Goal: Answer question/provide support

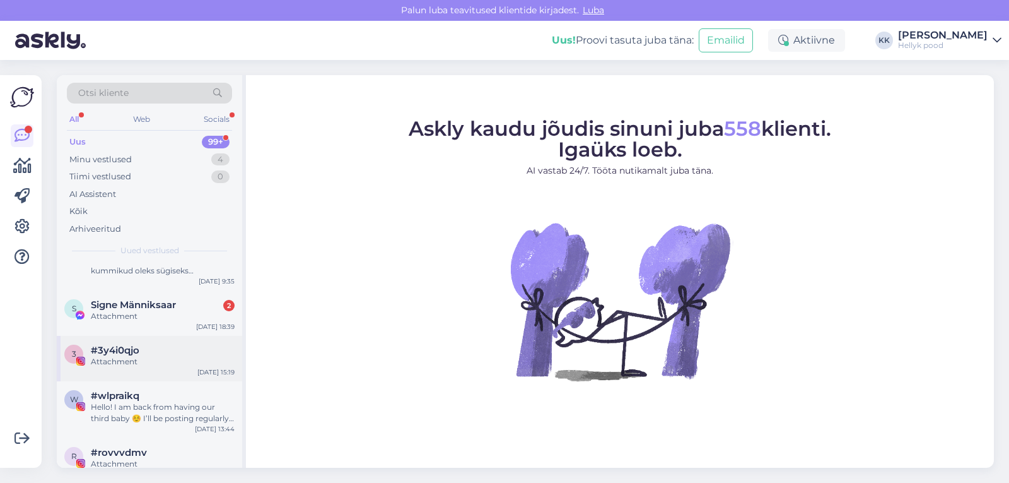
scroll to position [126, 0]
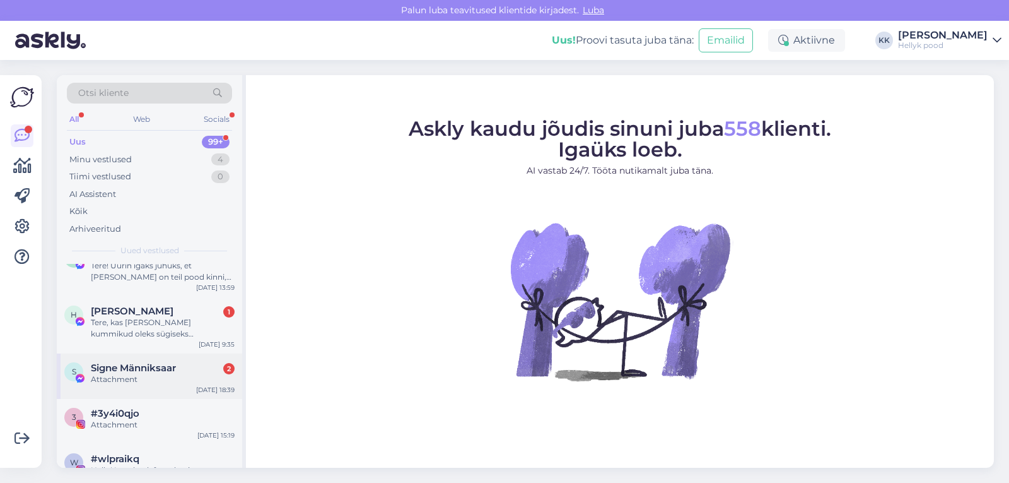
click at [140, 367] on span "Signe Männiksaar" at bounding box center [133, 367] width 85 height 11
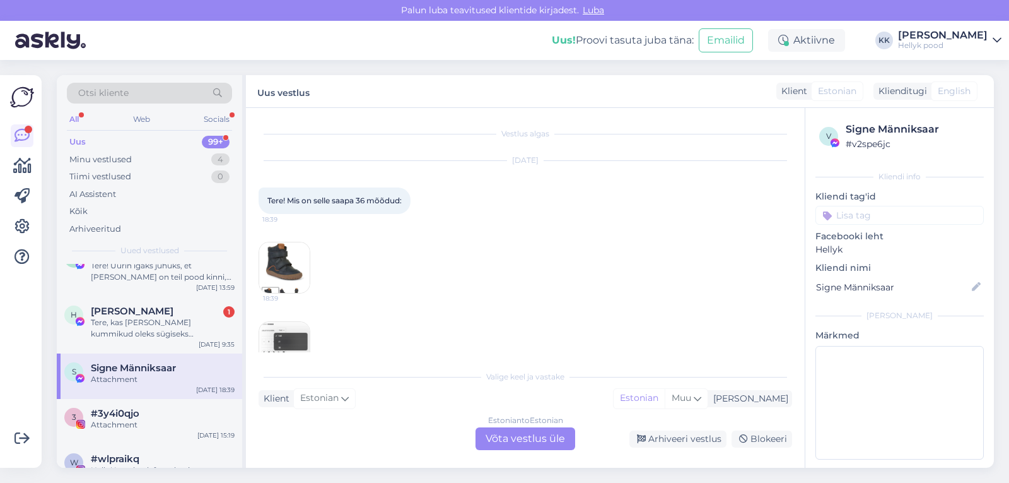
scroll to position [107, 0]
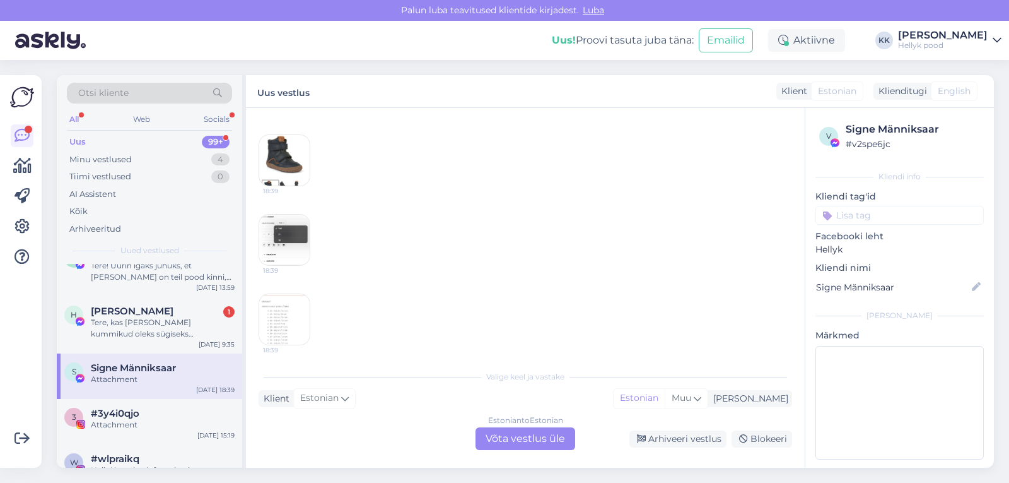
click at [283, 314] on img at bounding box center [284, 319] width 50 height 50
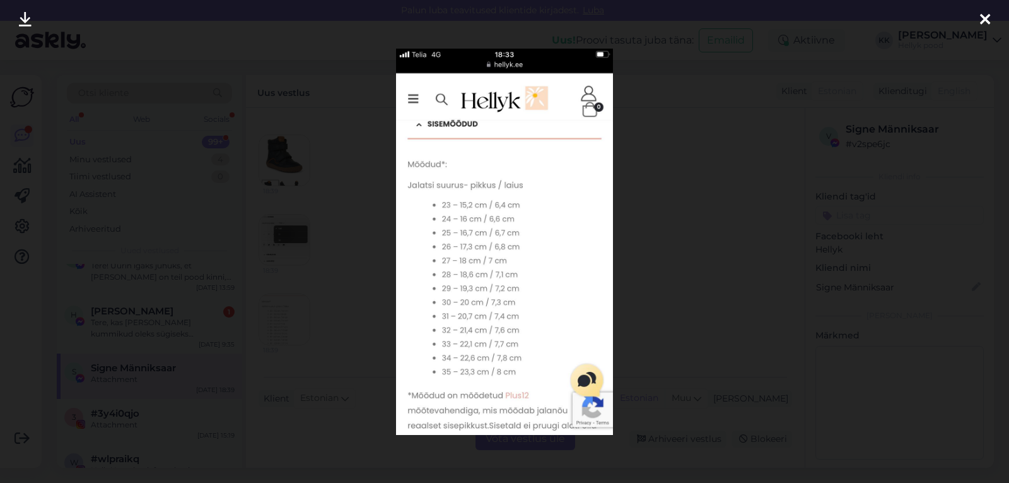
click at [672, 185] on div at bounding box center [504, 241] width 1009 height 483
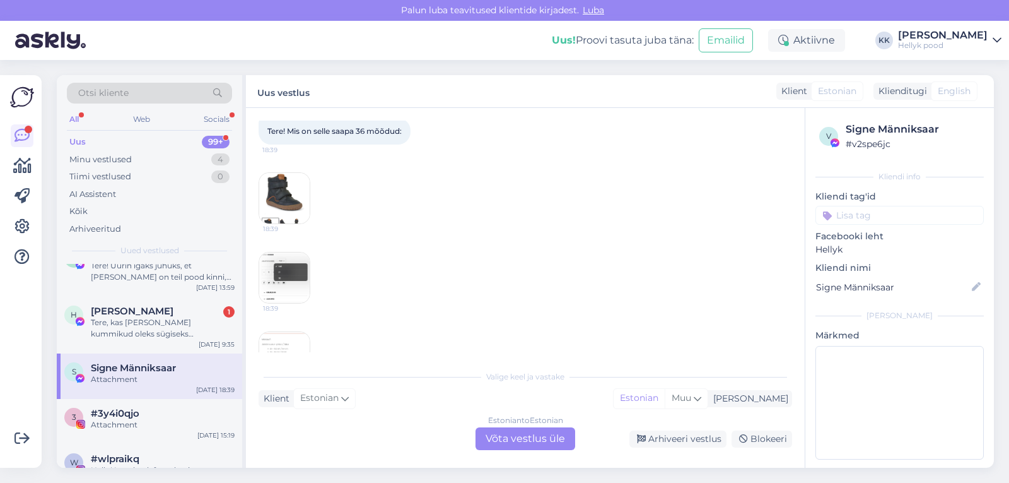
scroll to position [114, 0]
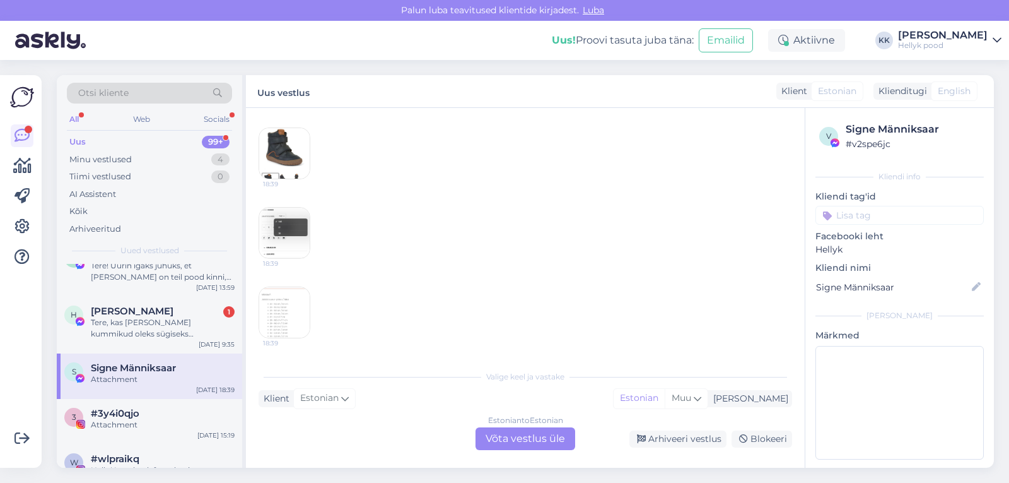
click at [284, 311] on img at bounding box center [284, 312] width 50 height 50
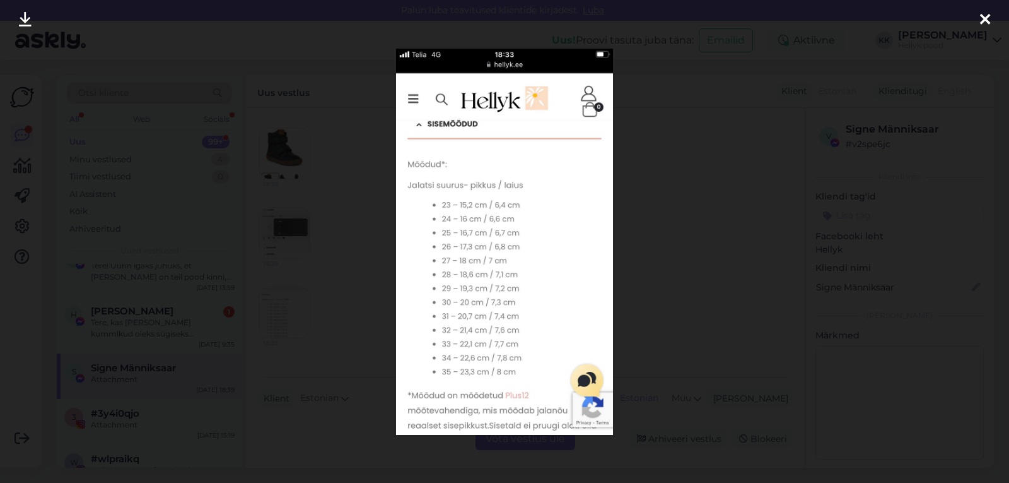
click at [667, 213] on div at bounding box center [504, 241] width 1009 height 483
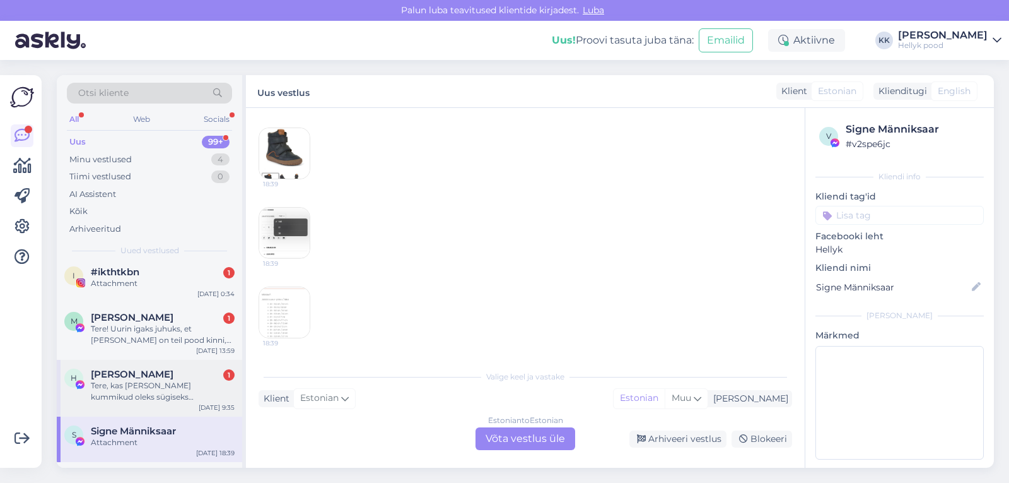
scroll to position [0, 0]
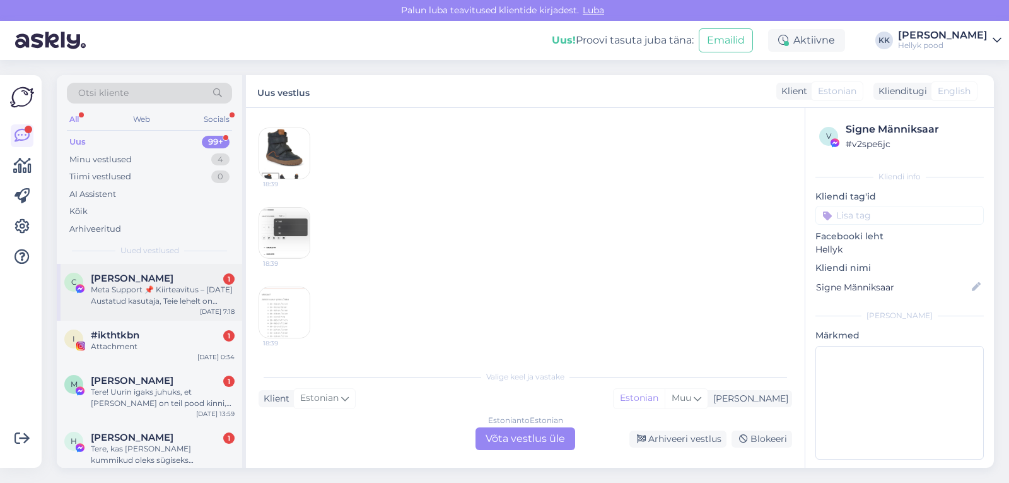
click at [158, 286] on div "Meta Support 📌 Kiirteavitus – [DATE] Austatud kasutaja, Teie lehelt on tuvastat…" at bounding box center [163, 295] width 144 height 23
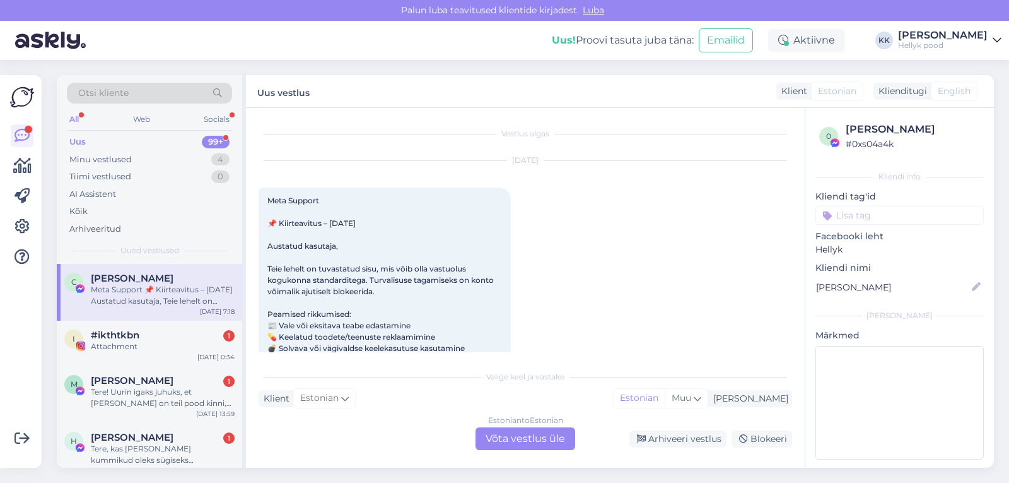
scroll to position [26, 0]
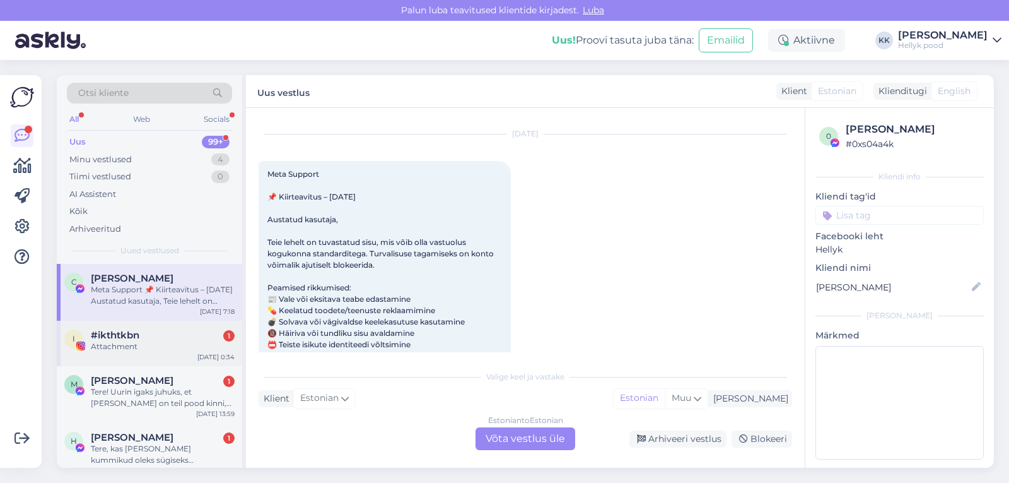
click at [131, 336] on span "#ikthtkbn" at bounding box center [115, 334] width 49 height 11
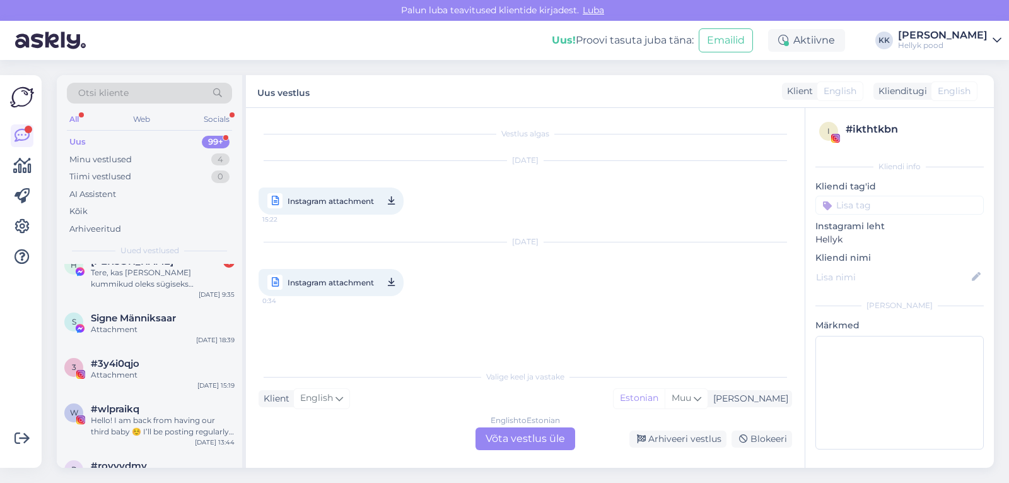
scroll to position [189, 0]
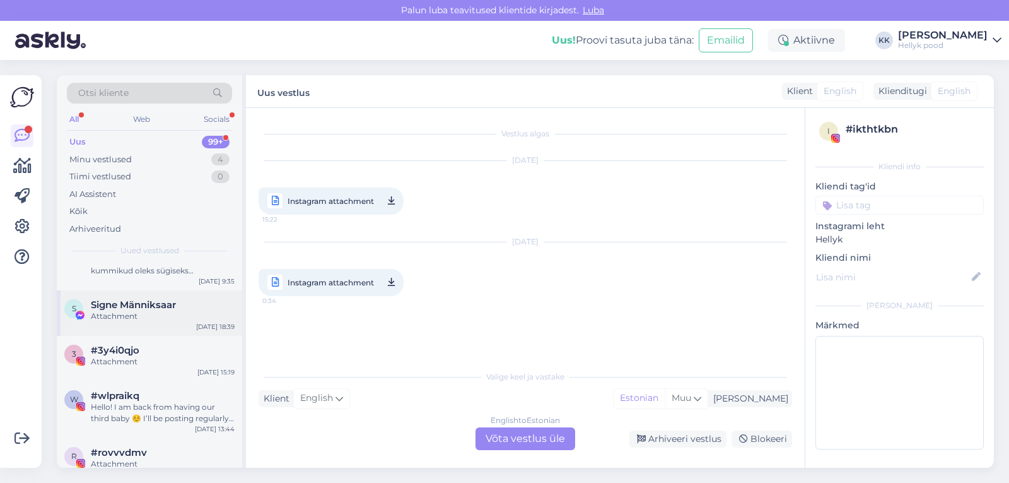
click at [144, 308] on span "Signe Männiksaar" at bounding box center [133, 304] width 85 height 11
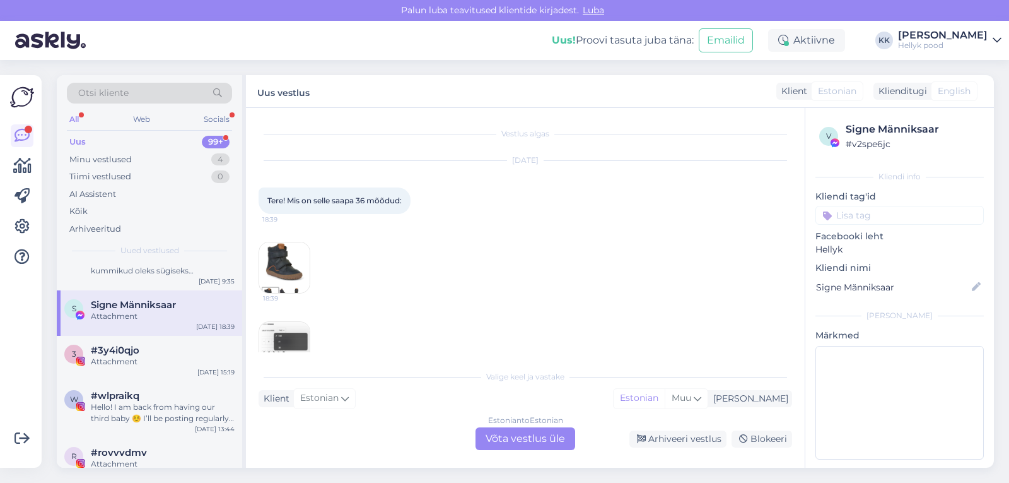
scroll to position [107, 0]
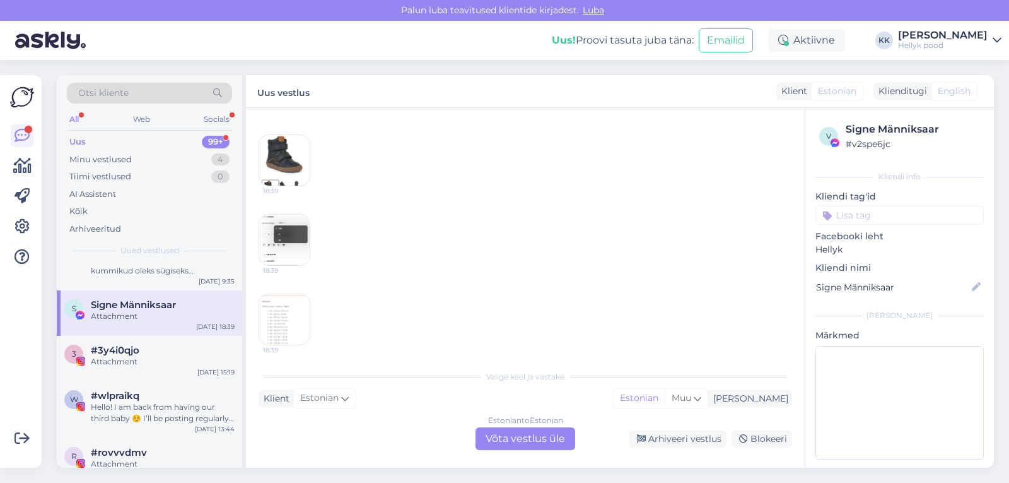
click at [289, 155] on img at bounding box center [284, 160] width 50 height 50
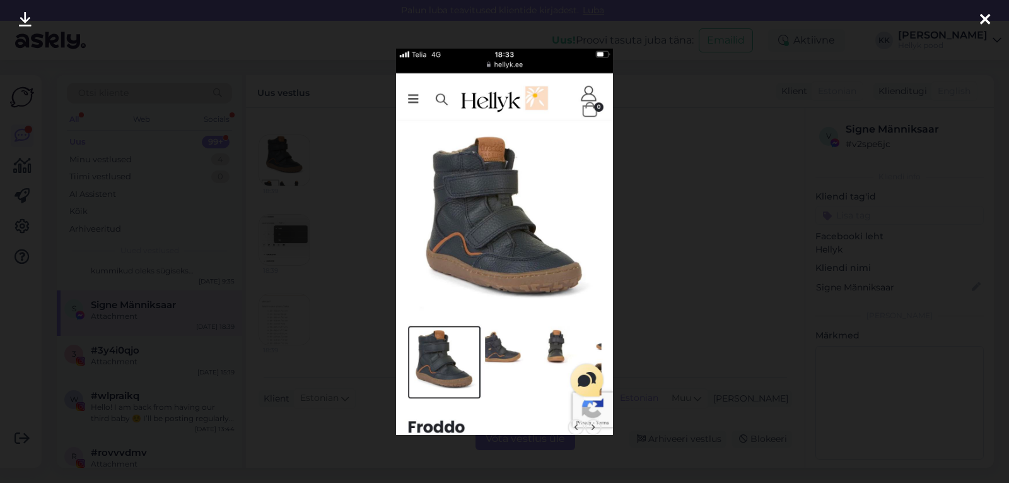
click at [280, 233] on div at bounding box center [504, 241] width 1009 height 483
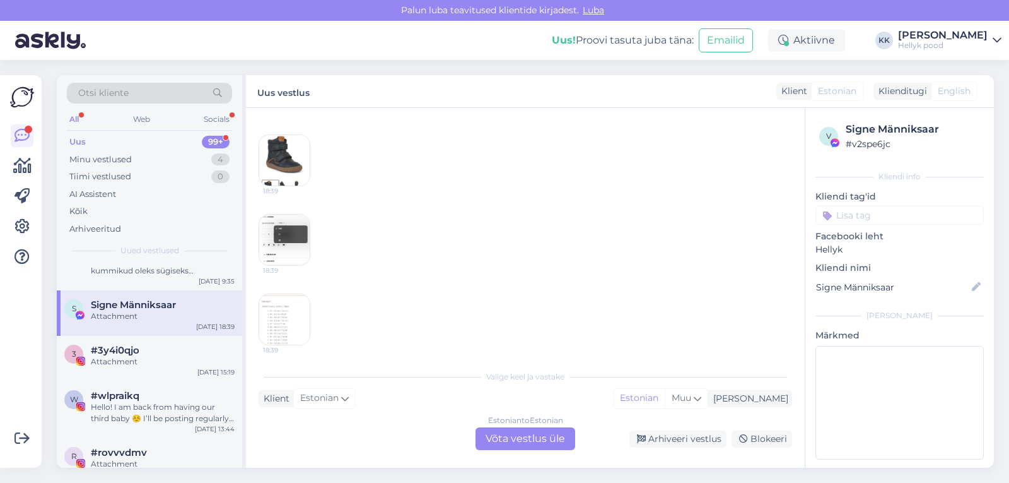
click at [280, 233] on img at bounding box center [284, 239] width 50 height 50
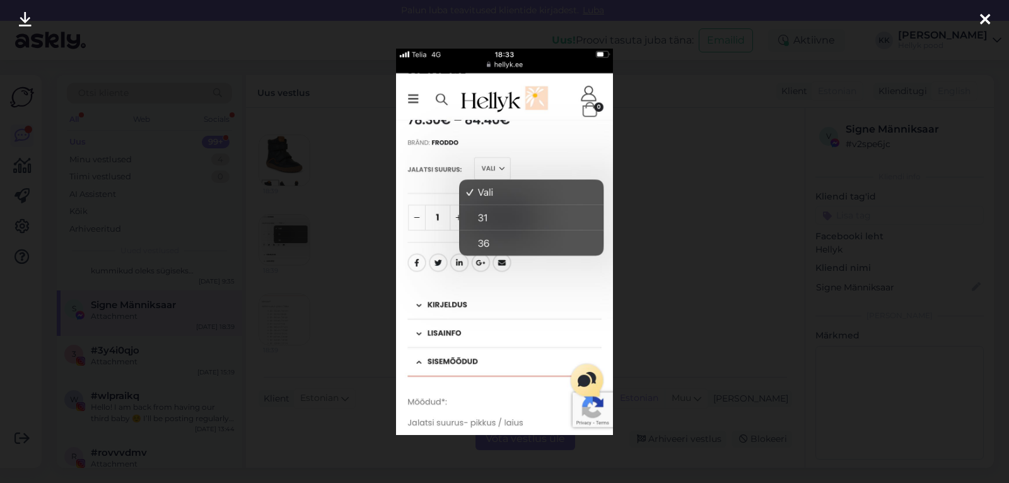
click at [684, 229] on div at bounding box center [504, 241] width 1009 height 483
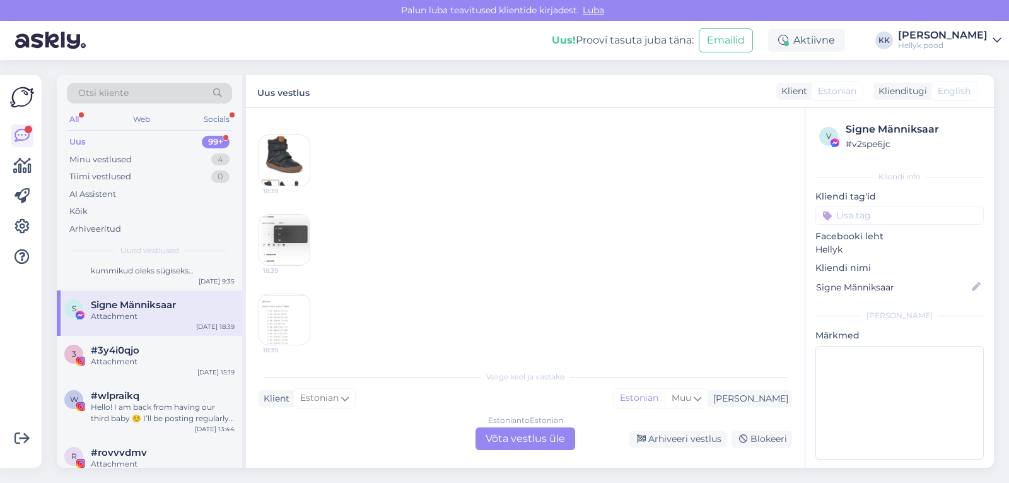
click at [278, 311] on img at bounding box center [284, 319] width 50 height 50
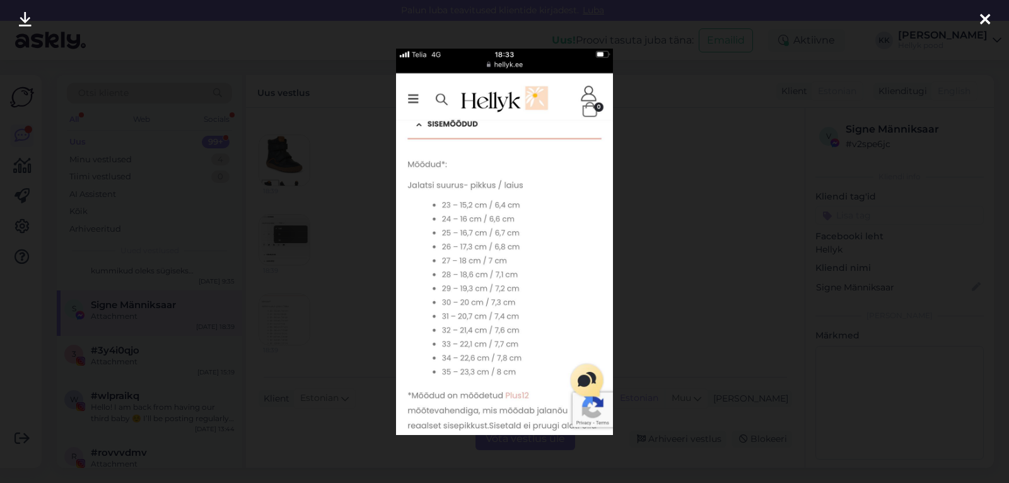
click at [676, 290] on div at bounding box center [504, 241] width 1009 height 483
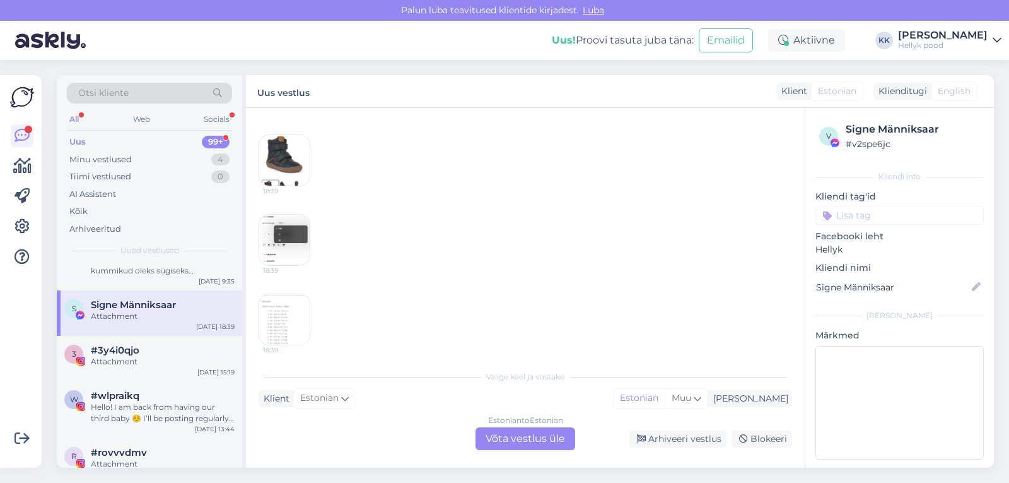
click at [501, 437] on div "Estonian to Estonian Võta vestlus üle" at bounding box center [526, 438] width 100 height 23
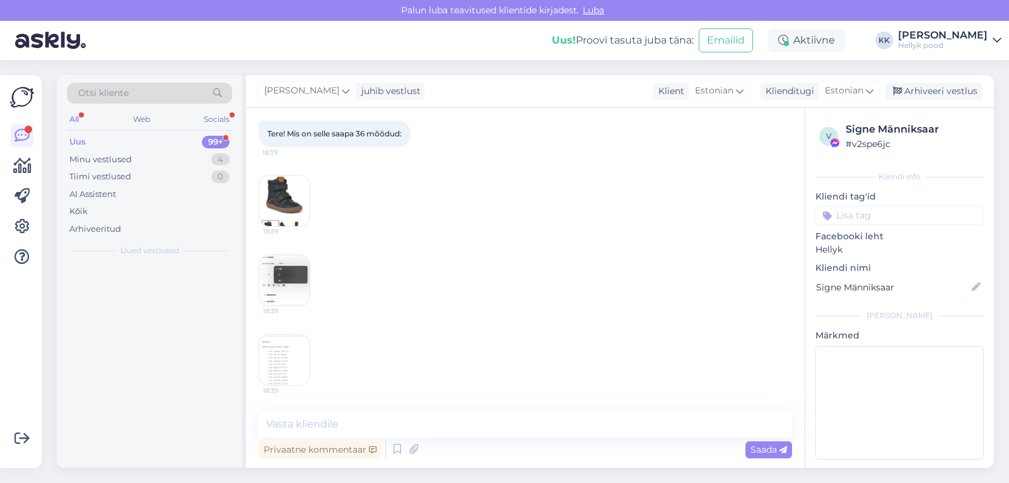
scroll to position [0, 0]
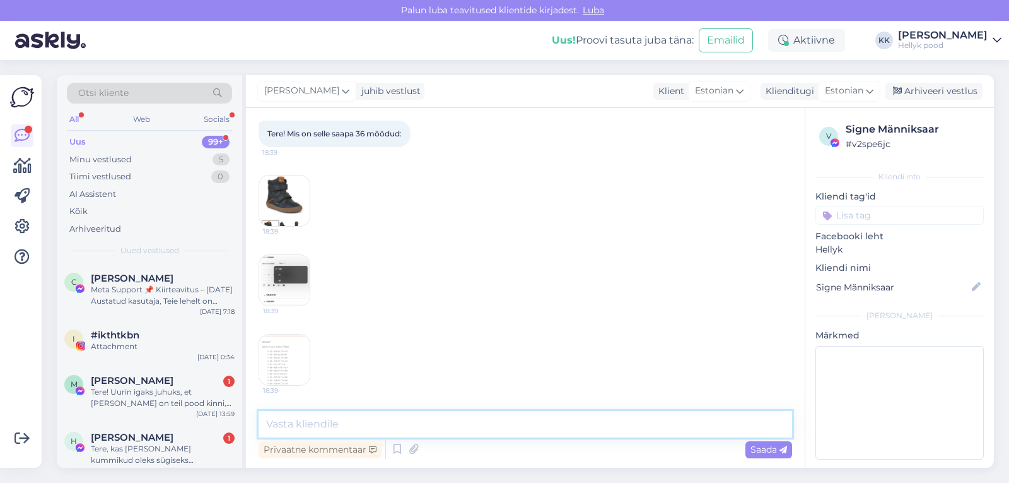
click at [305, 419] on textarea at bounding box center [526, 424] width 534 height 26
type textarea "Tere! Selle saapa sisetallamõõt on 37cm."
click at [758, 450] on span "Saada" at bounding box center [769, 448] width 37 height 11
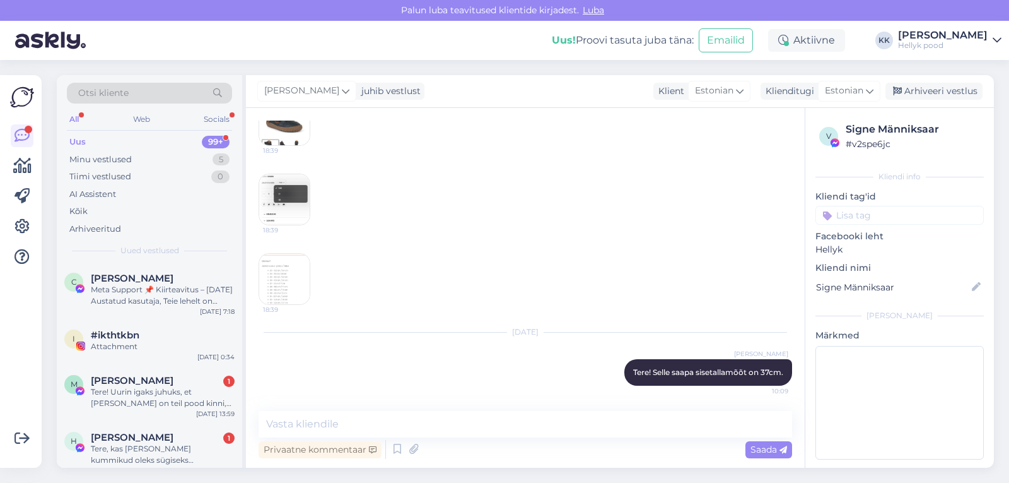
click at [283, 273] on img at bounding box center [284, 279] width 50 height 50
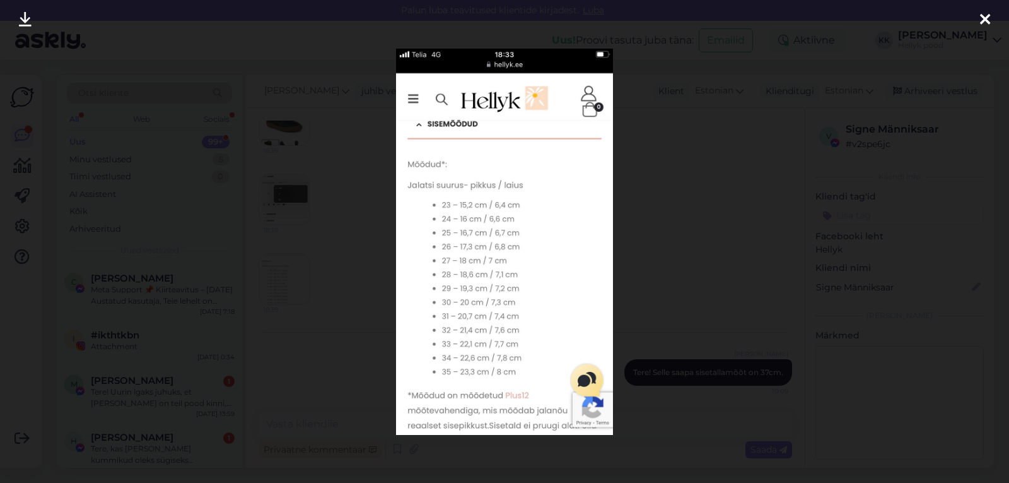
click at [695, 266] on div at bounding box center [504, 241] width 1009 height 483
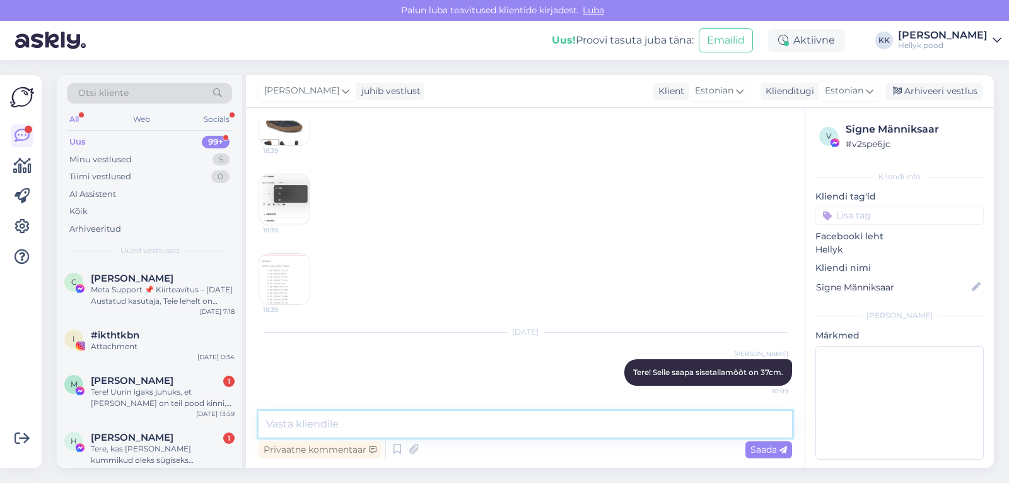
click at [351, 421] on textarea at bounding box center [526, 424] width 534 height 26
click at [271, 281] on img at bounding box center [284, 279] width 50 height 50
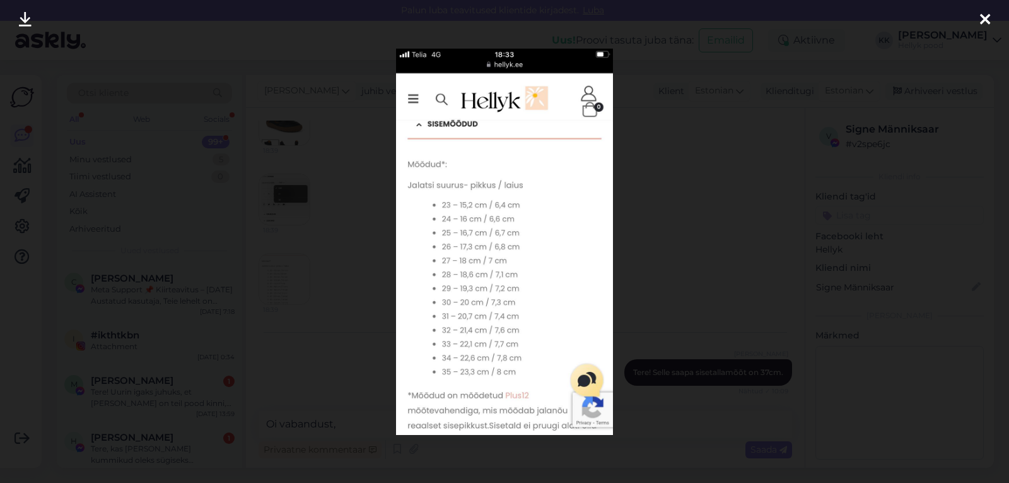
click at [701, 269] on div at bounding box center [504, 241] width 1009 height 483
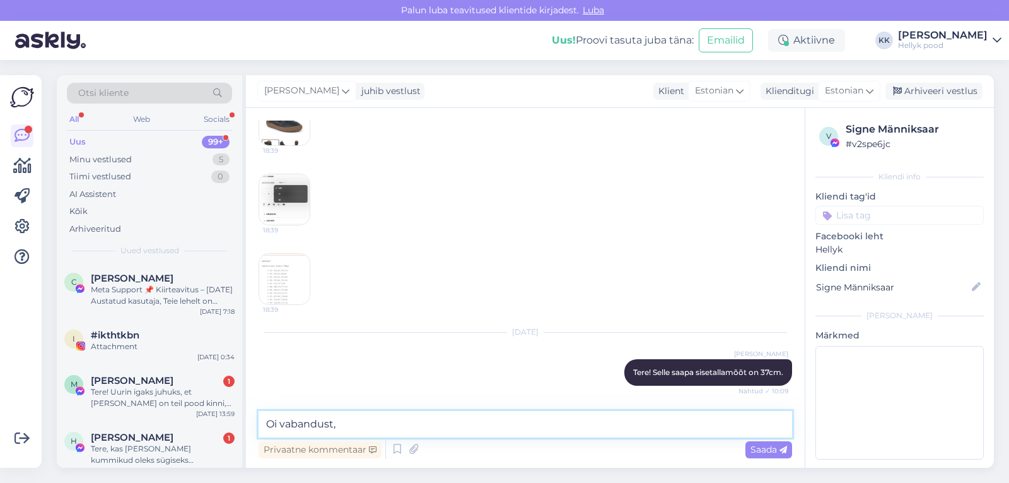
click at [363, 420] on textarea "Oi vabandust," at bounding box center [526, 424] width 534 height 26
type textarea "Oi vabandust, 23,tcm ikka"
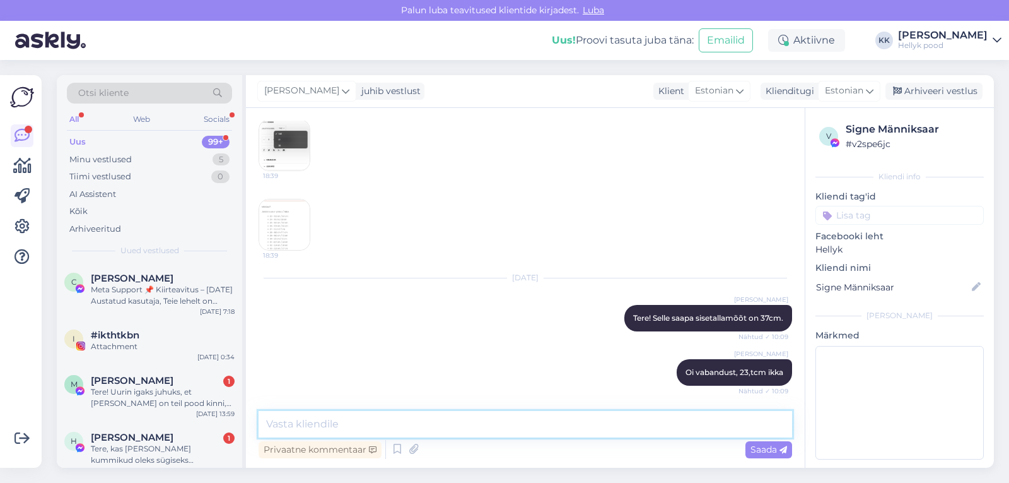
click at [351, 426] on textarea at bounding box center [526, 424] width 534 height 26
type textarea "23,7cm"
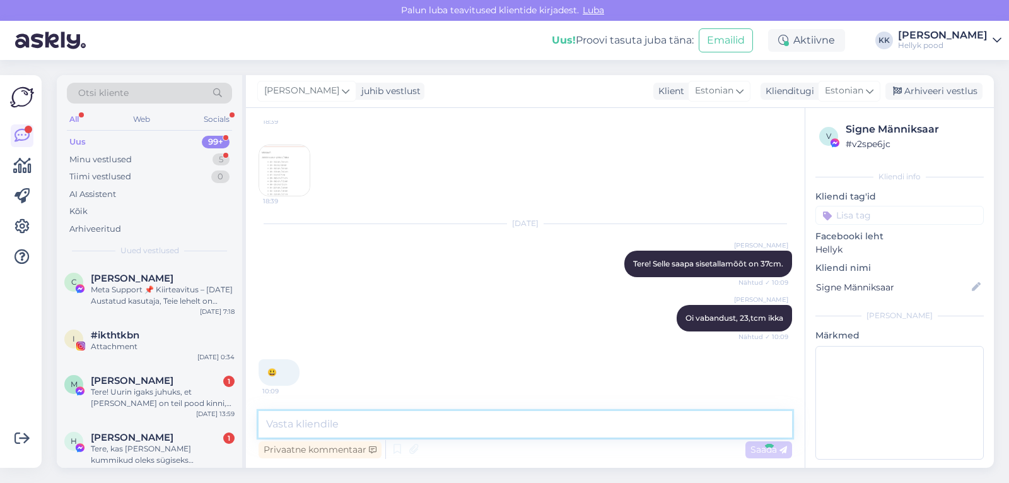
scroll to position [310, 0]
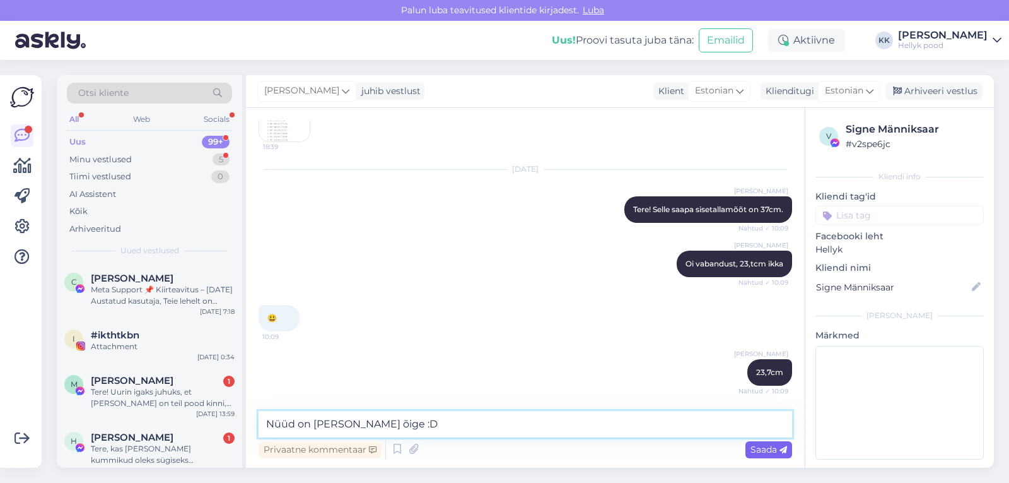
type textarea "Nüüd on küll õige :D"
click at [765, 449] on span "Saada" at bounding box center [769, 448] width 37 height 11
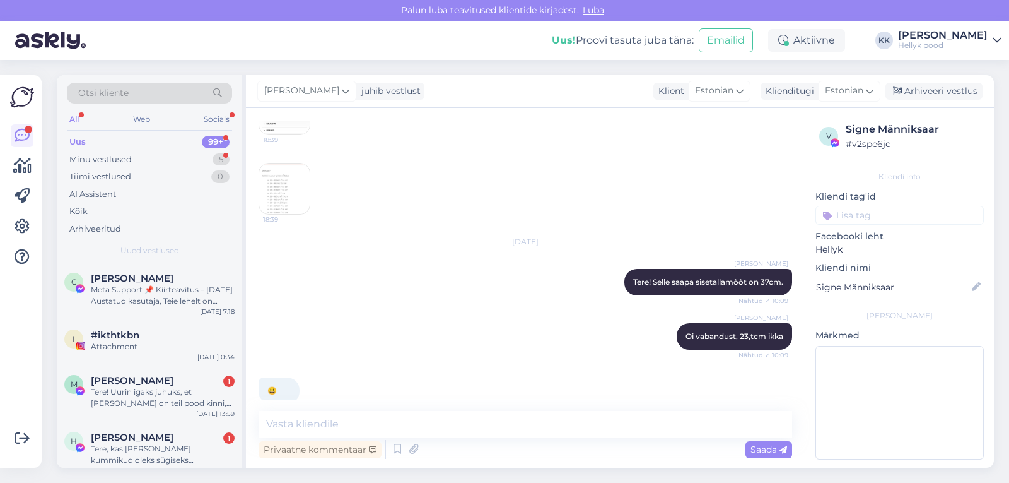
scroll to position [230, 0]
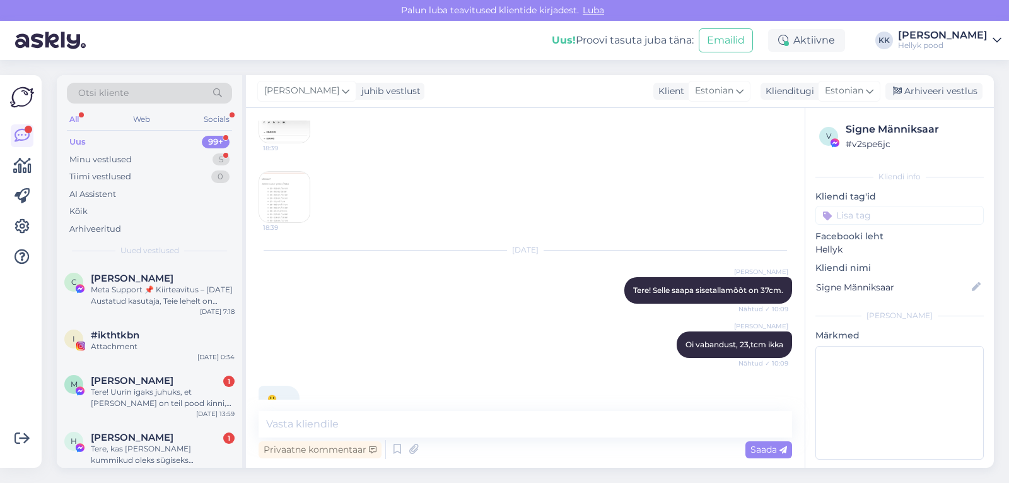
click at [273, 188] on img at bounding box center [284, 197] width 50 height 50
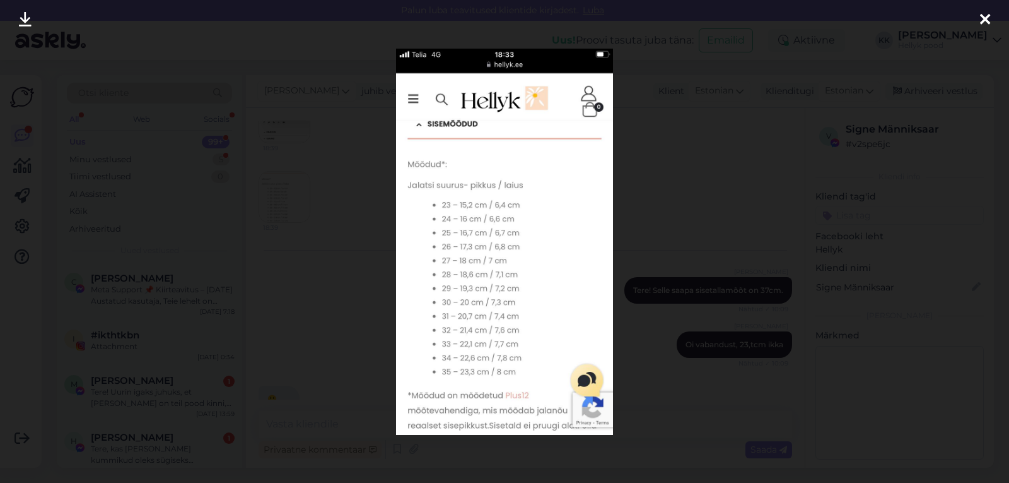
click at [708, 145] on div at bounding box center [504, 241] width 1009 height 483
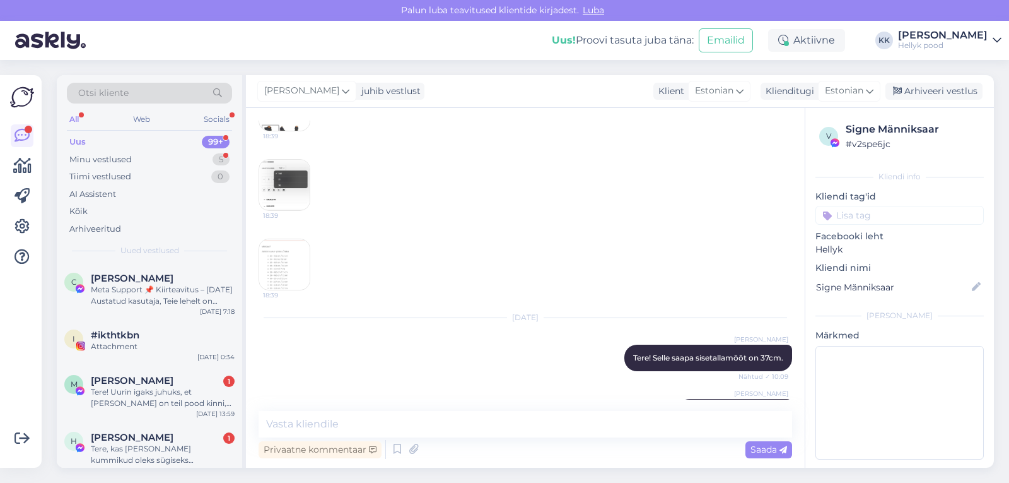
scroll to position [158, 0]
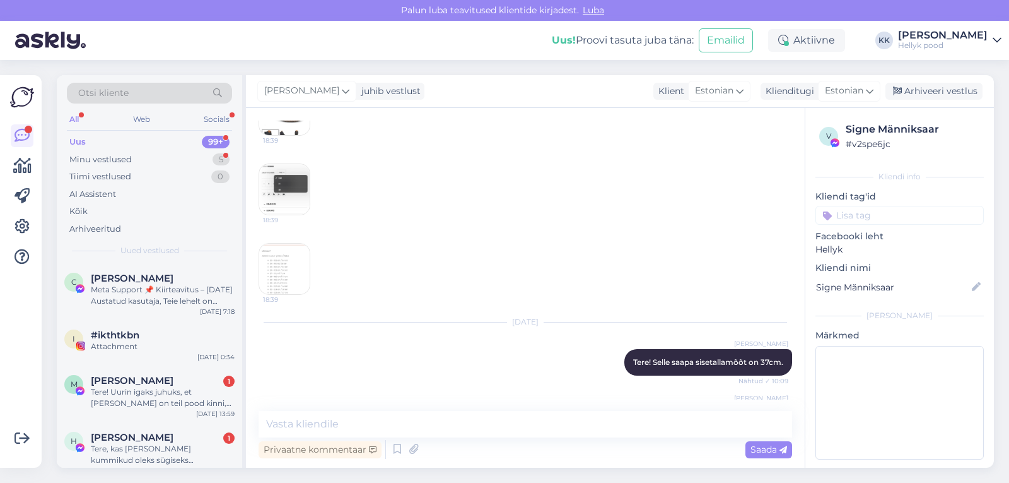
click at [286, 266] on img at bounding box center [284, 269] width 50 height 50
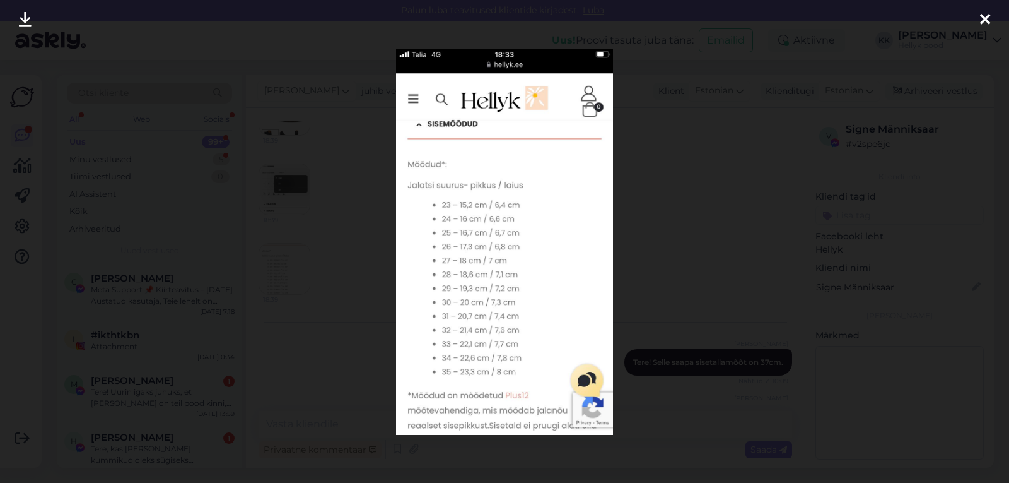
click at [679, 158] on div at bounding box center [504, 241] width 1009 height 483
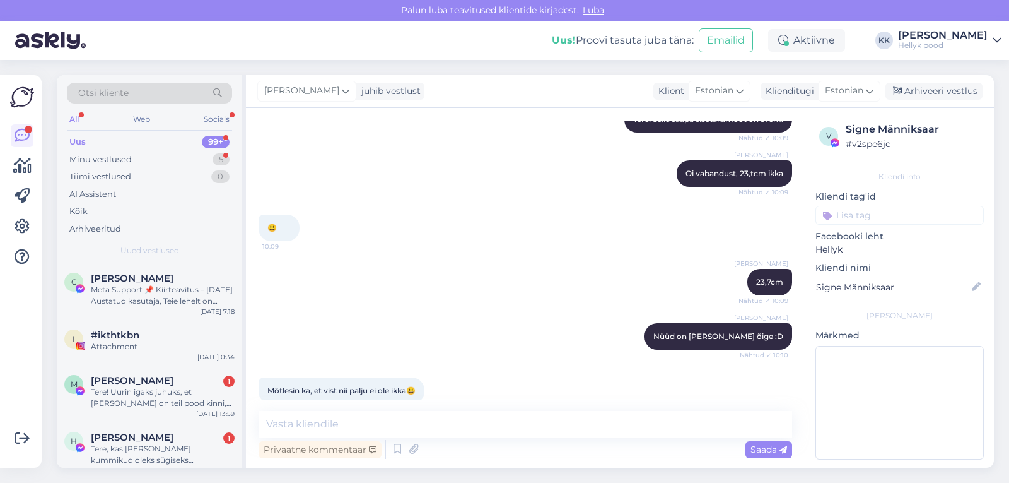
scroll to position [473, 0]
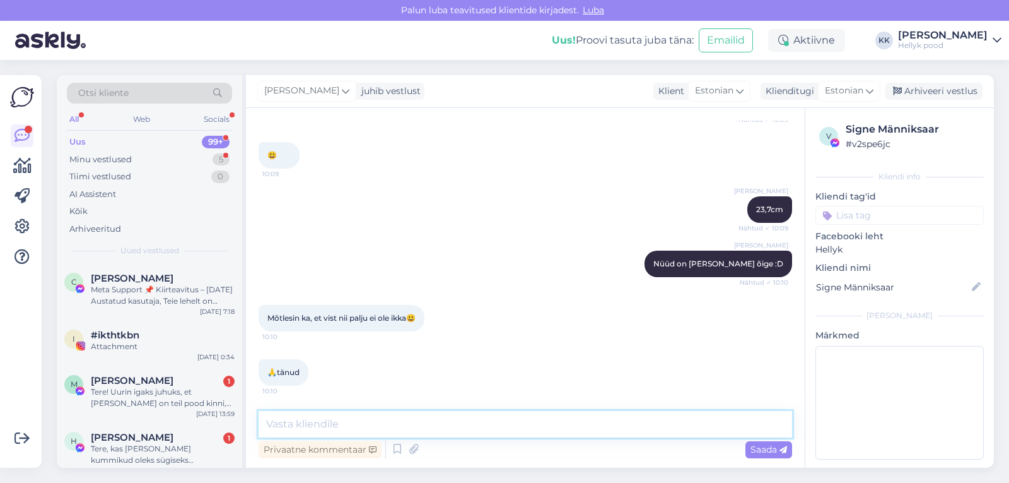
click at [309, 427] on textarea at bounding box center [526, 424] width 534 height 26
type textarea "Toredat ostlemist meie poes!"
click at [758, 449] on span "Saada" at bounding box center [769, 448] width 37 height 11
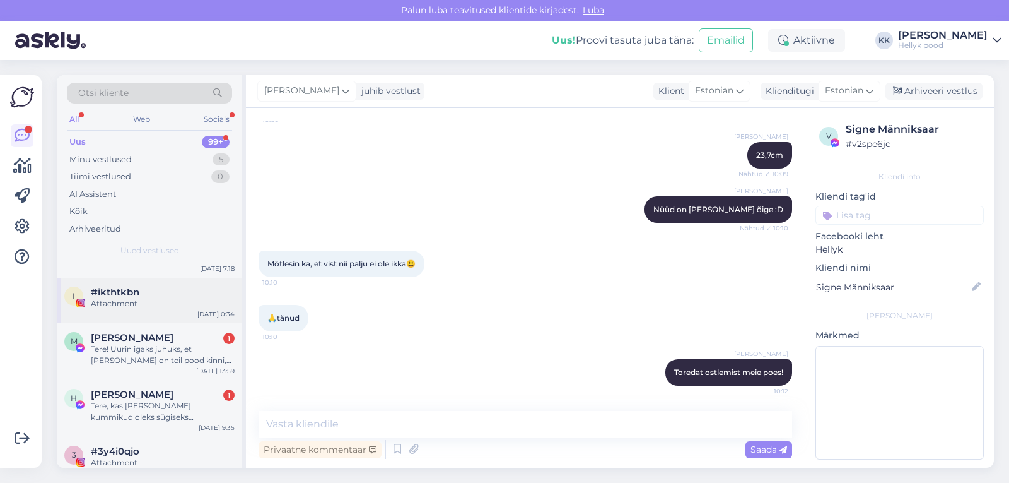
scroll to position [63, 0]
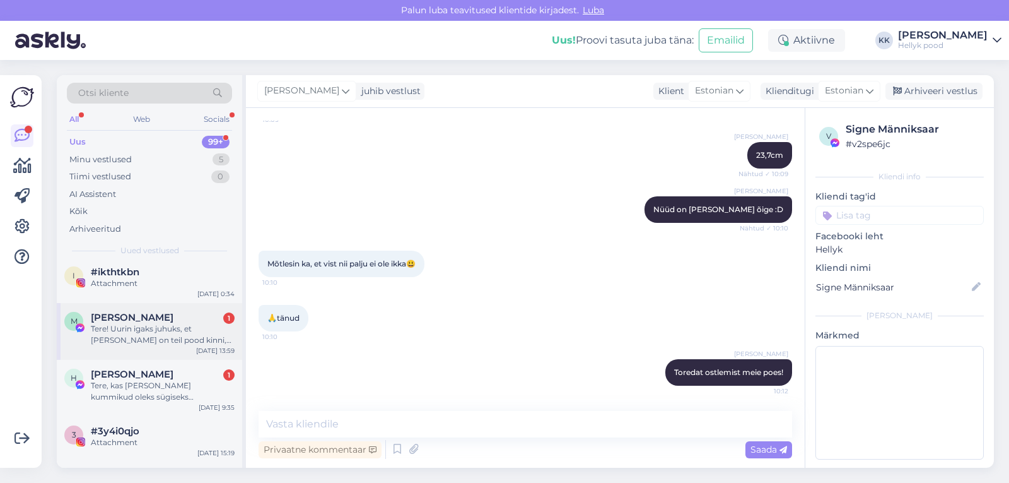
click at [139, 330] on div "Tere! Uurin igaks juhuks, et täna on teil pood kinni, jah? :)" at bounding box center [163, 334] width 144 height 23
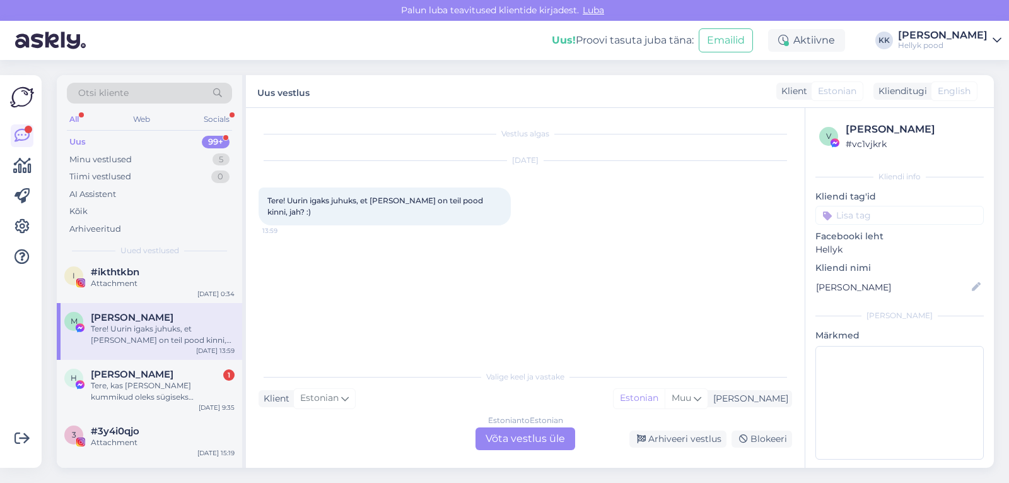
scroll to position [0, 0]
click at [160, 384] on div "Tere, kas Igor voodriga kummikud oleks sügiseks hea valik?" at bounding box center [163, 391] width 144 height 23
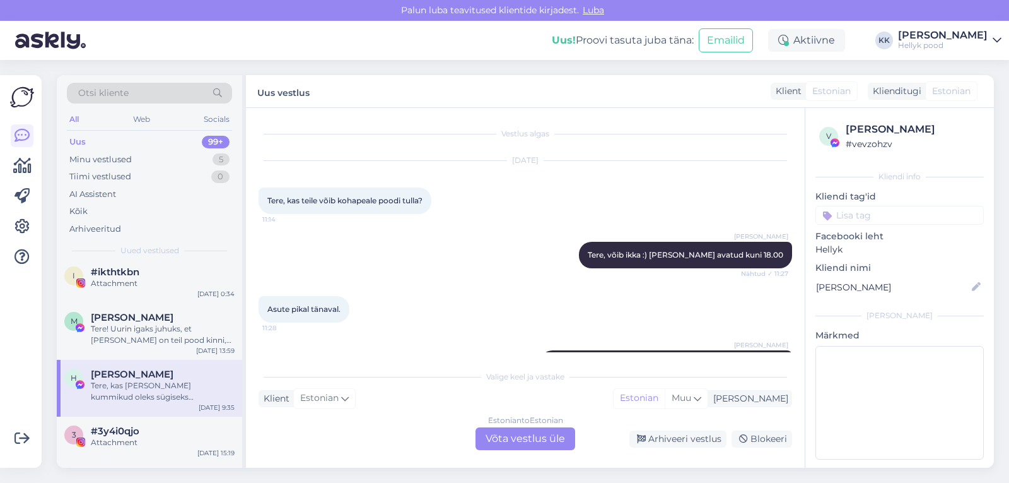
scroll to position [3432, 0]
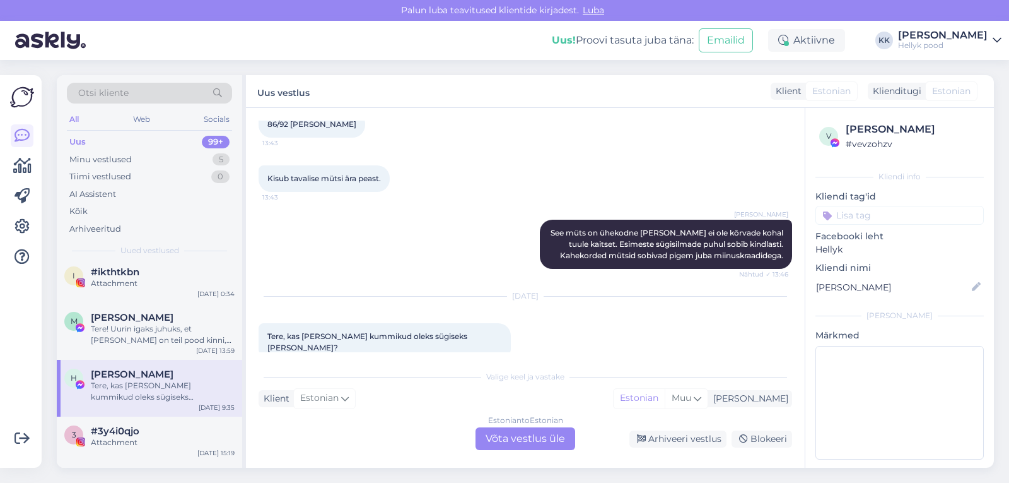
click at [498, 438] on div "Estonian to Estonian Võta vestlus üle" at bounding box center [526, 438] width 100 height 23
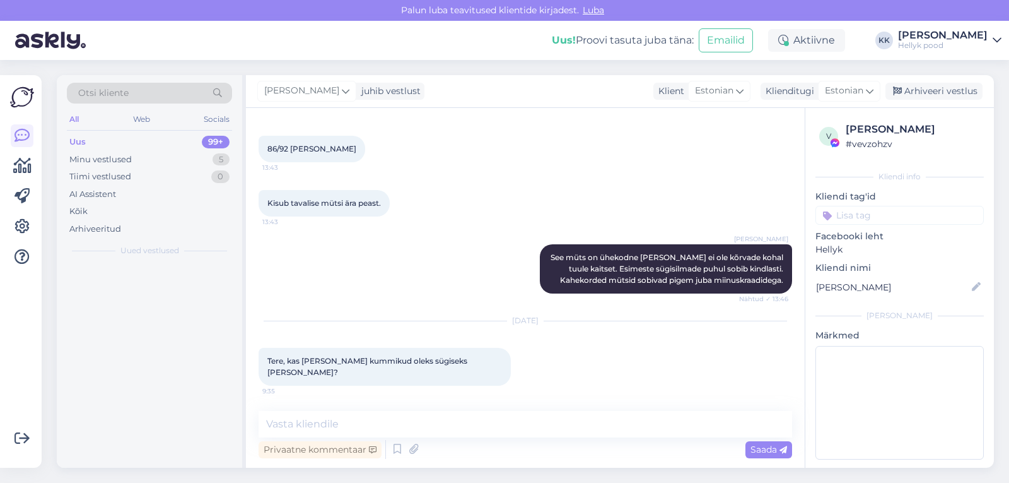
scroll to position [0, 0]
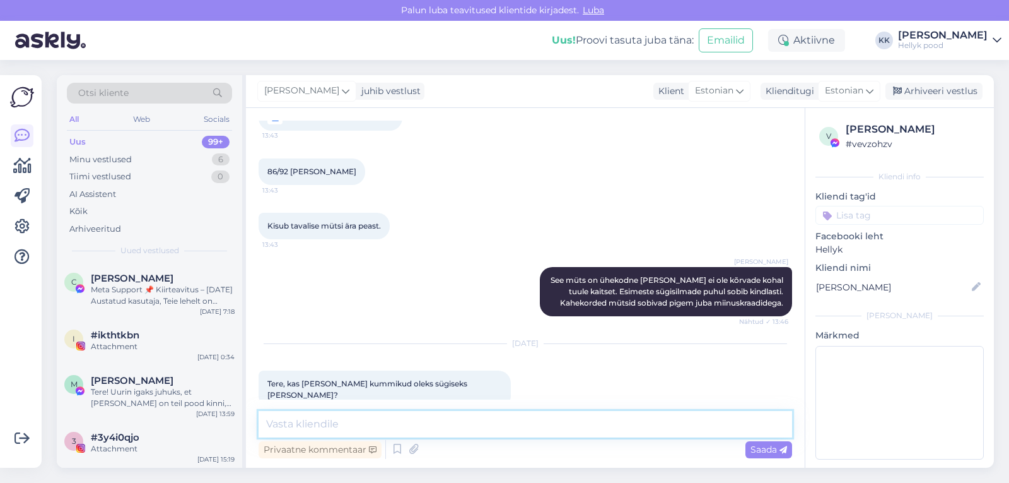
click at [327, 421] on textarea at bounding box center [526, 424] width 534 height 26
type textarea "Tere! Oleksid küll. Igori kummikutel on õhem vooder."
click at [759, 450] on span "Saada" at bounding box center [769, 448] width 37 height 11
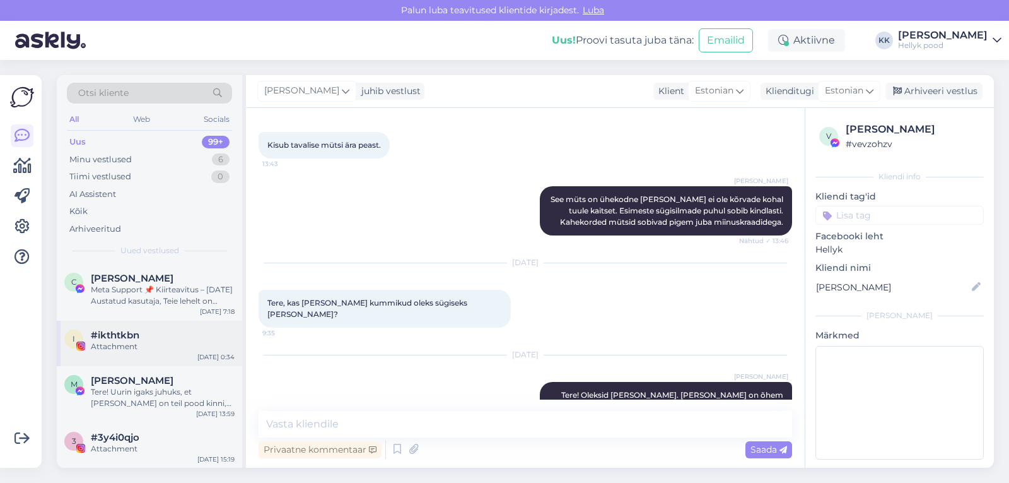
click at [169, 332] on div "#ikthtkbn" at bounding box center [163, 334] width 144 height 11
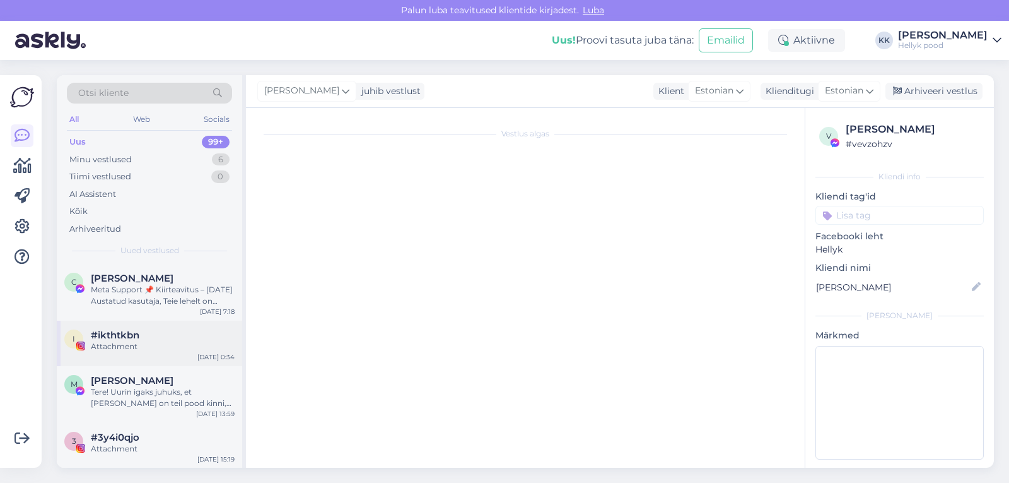
scroll to position [0, 0]
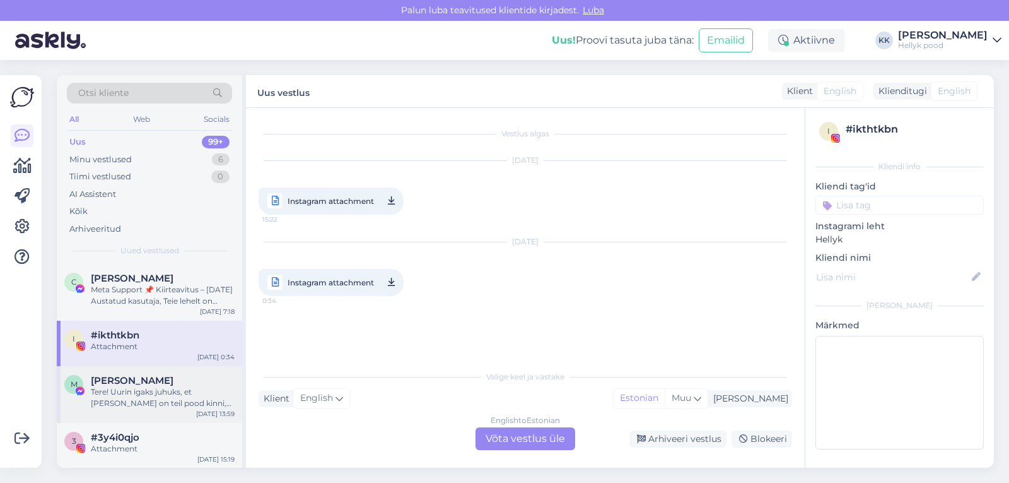
click at [133, 390] on div "Tere! Uurin igaks juhuks, et täna on teil pood kinni, jah? :)" at bounding box center [163, 397] width 144 height 23
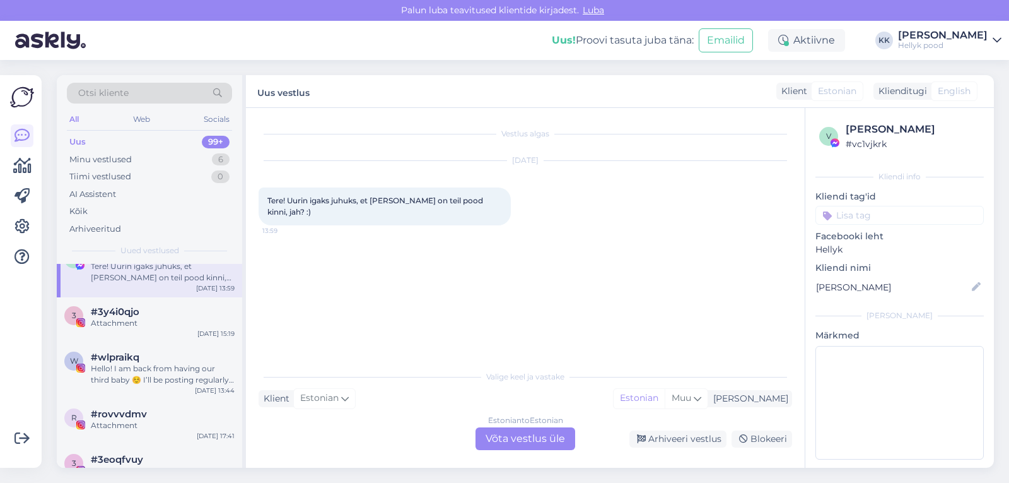
scroll to position [126, 0]
click at [138, 312] on span "#3y4i0qjo" at bounding box center [115, 310] width 49 height 11
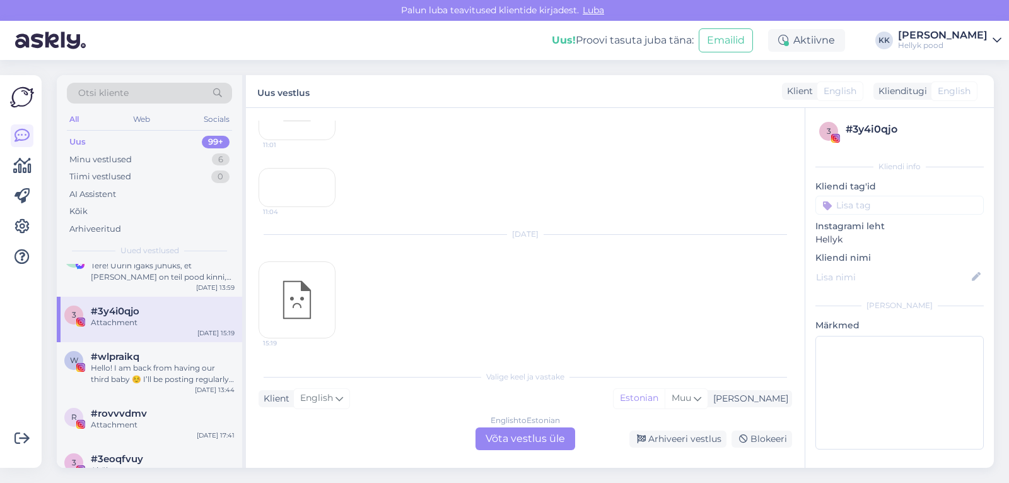
scroll to position [426, 0]
click at [141, 367] on div "Hello! I am back from having our third baby ☺️ I’ll be posting regularly again …" at bounding box center [163, 373] width 144 height 23
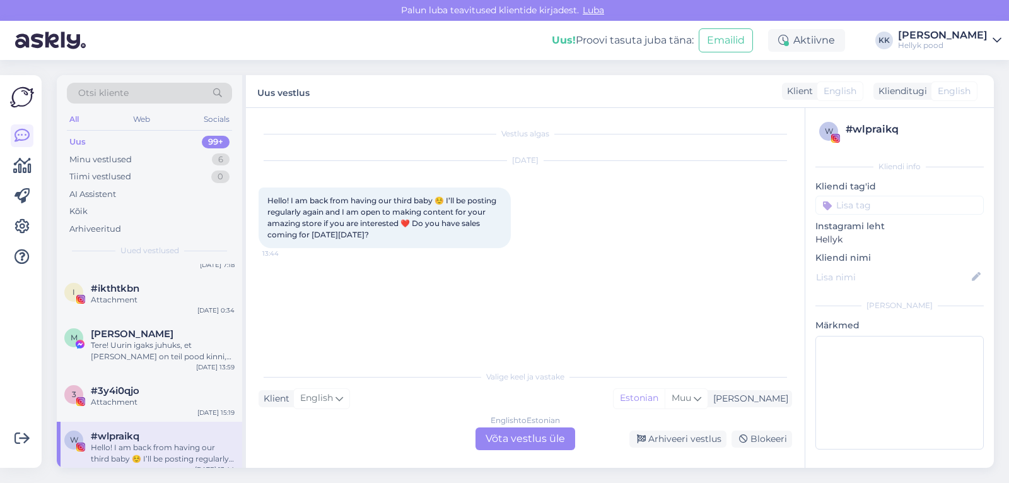
scroll to position [0, 0]
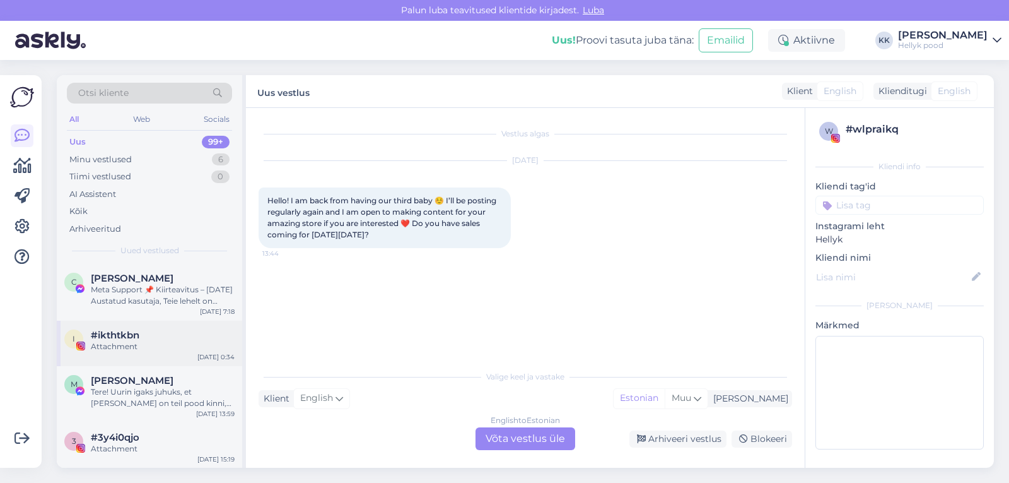
click at [116, 337] on span "#ikthtkbn" at bounding box center [115, 334] width 49 height 11
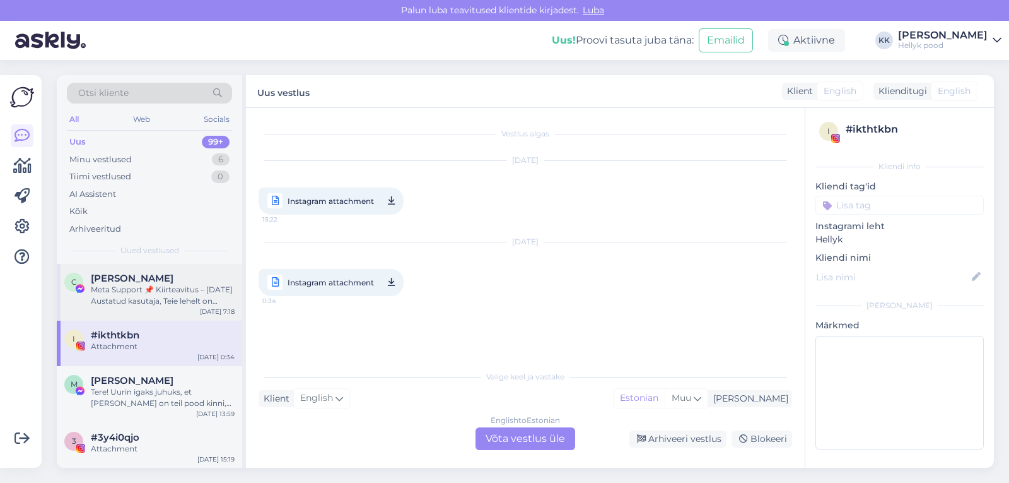
click at [122, 288] on div "Meta Support 📌 Kiirteavitus – [DATE] Austatud kasutaja, Teie lehelt on tuvastat…" at bounding box center [163, 295] width 144 height 23
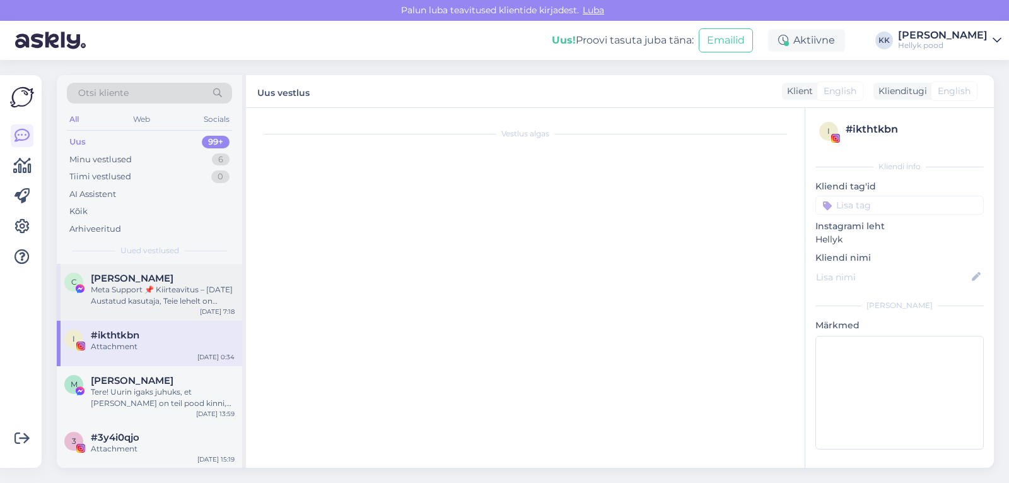
scroll to position [26, 0]
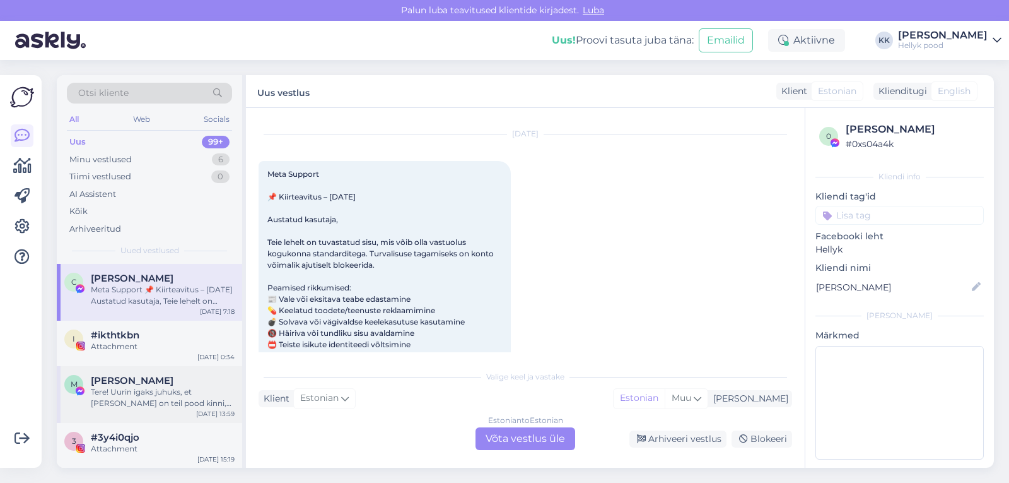
click at [126, 389] on div "Tere! Uurin igaks juhuks, et täna on teil pood kinni, jah? :)" at bounding box center [163, 397] width 144 height 23
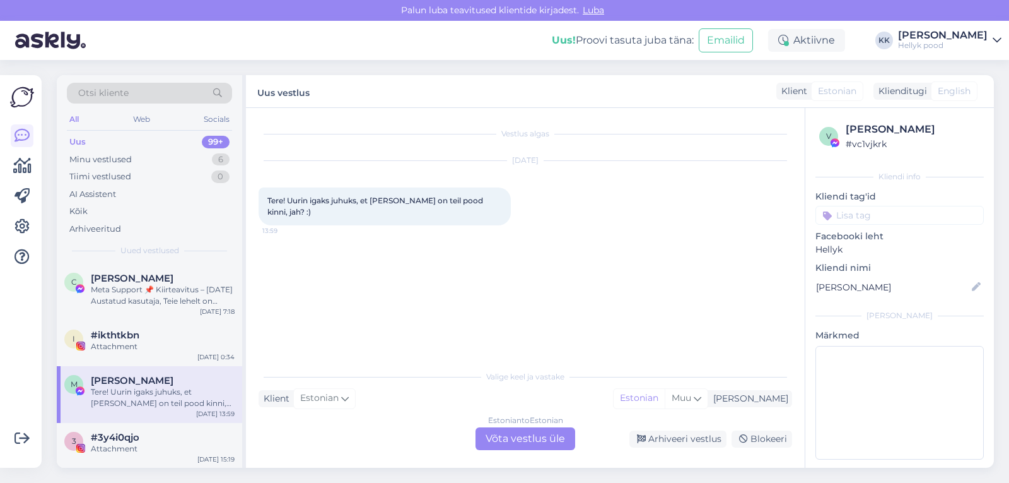
click at [511, 442] on div "Estonian to Estonian Võta vestlus üle" at bounding box center [526, 438] width 100 height 23
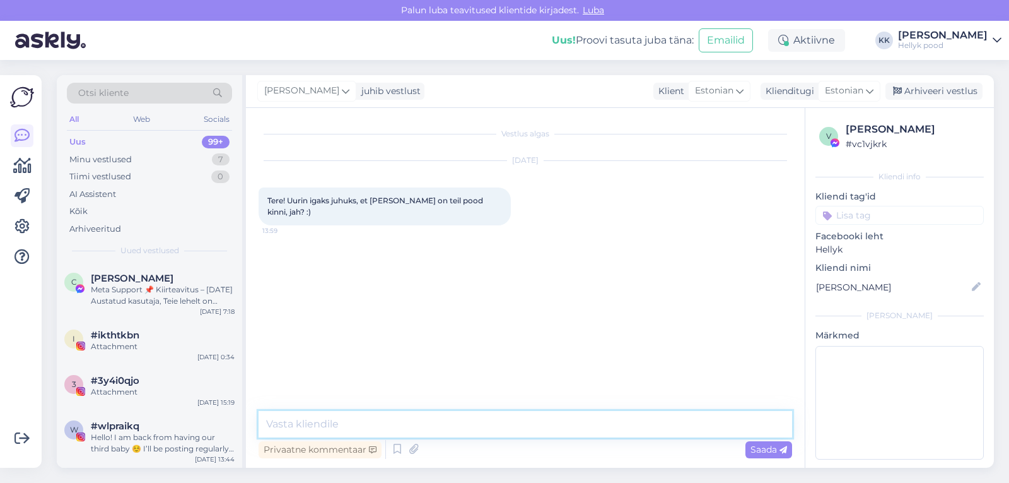
click at [372, 423] on textarea at bounding box center [526, 424] width 534 height 26
type textarea "Tere! Olime tõesti suletud. Järgmised laupäevad, millal avatud oleme, on 4.10 j…"
click at [758, 447] on span "Saada" at bounding box center [769, 448] width 37 height 11
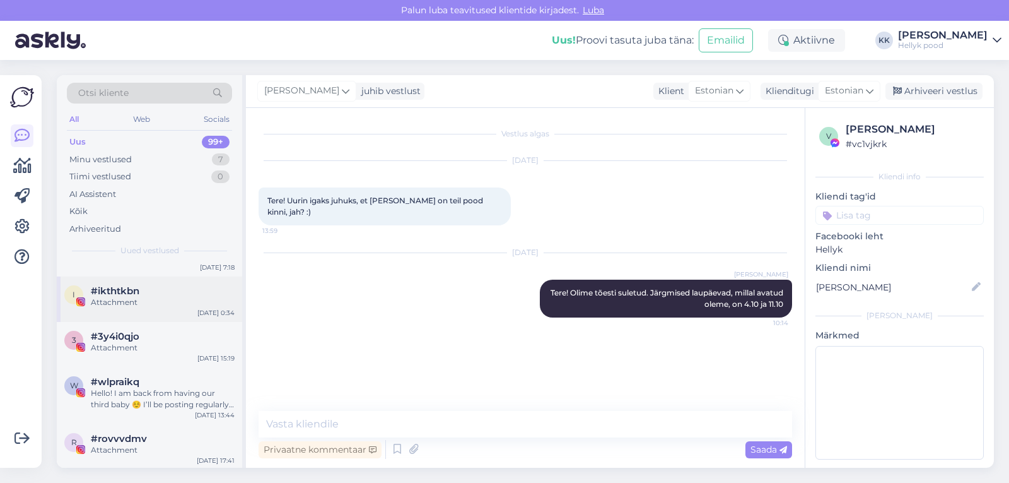
scroll to position [63, 0]
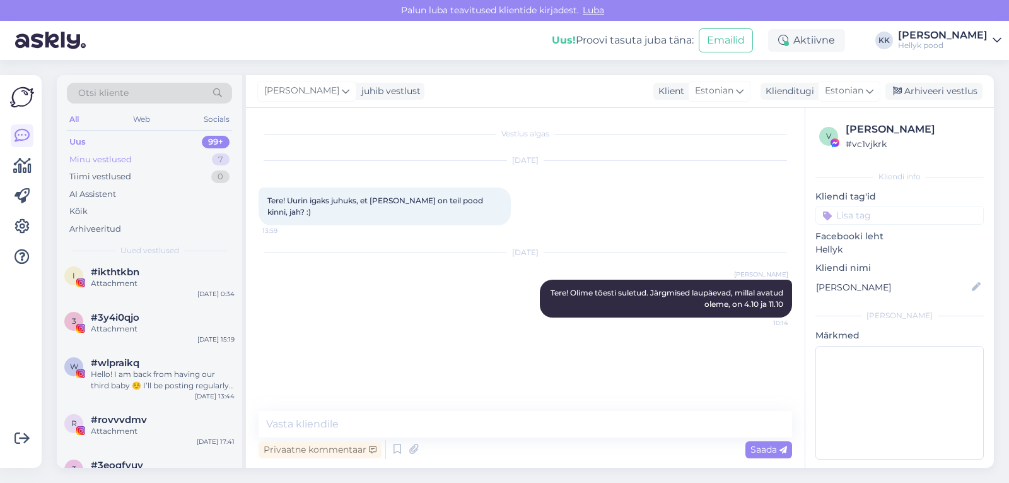
click at [114, 156] on div "Minu vestlused" at bounding box center [100, 159] width 62 height 13
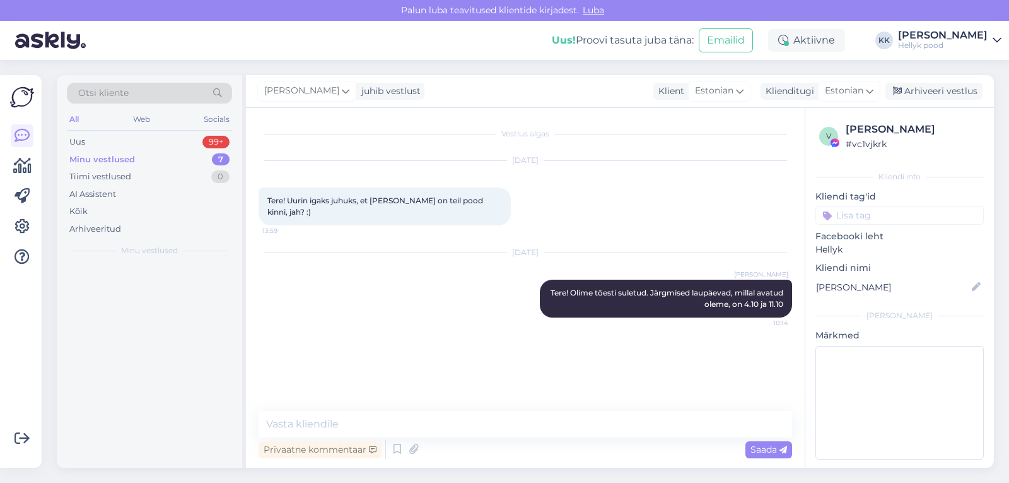
scroll to position [0, 0]
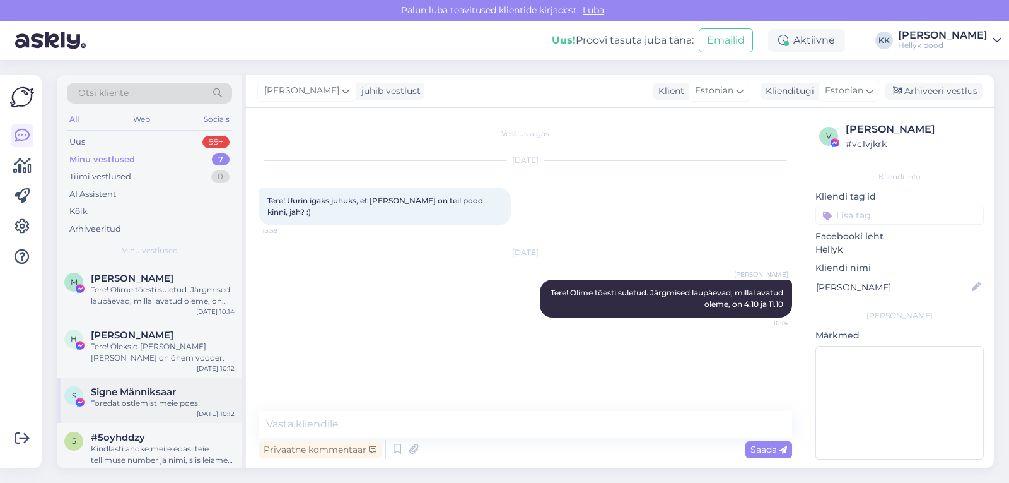
click at [141, 393] on span "Signe Männiksaar" at bounding box center [133, 391] width 85 height 11
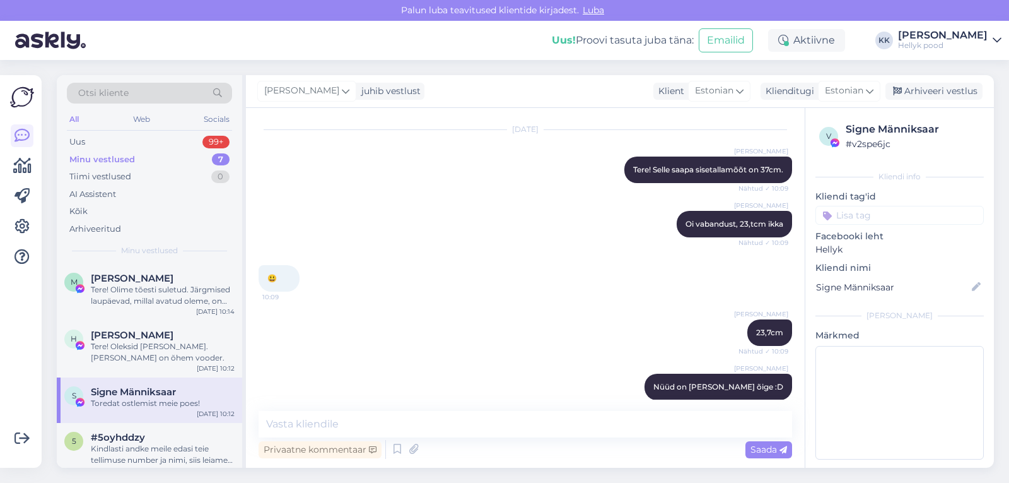
scroll to position [354, 0]
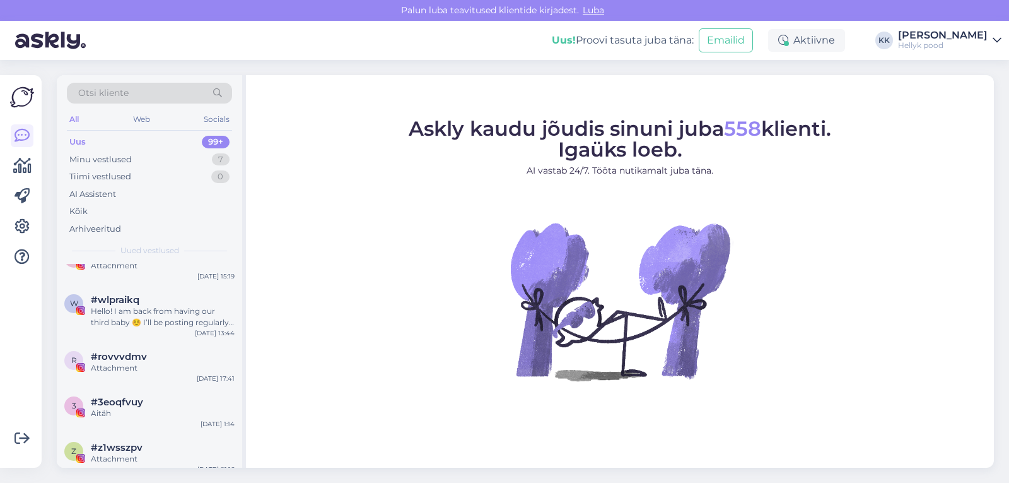
scroll to position [63, 0]
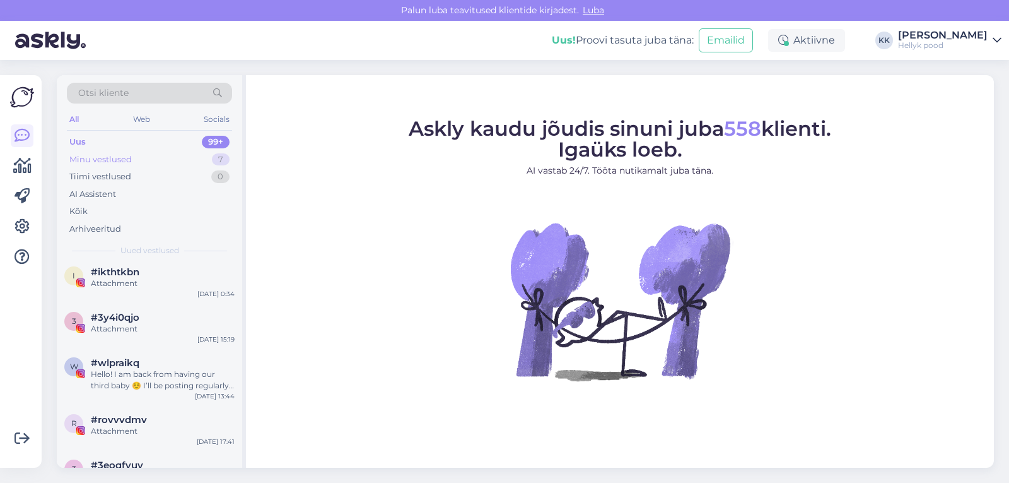
click at [97, 156] on div "Minu vestlused" at bounding box center [100, 159] width 62 height 13
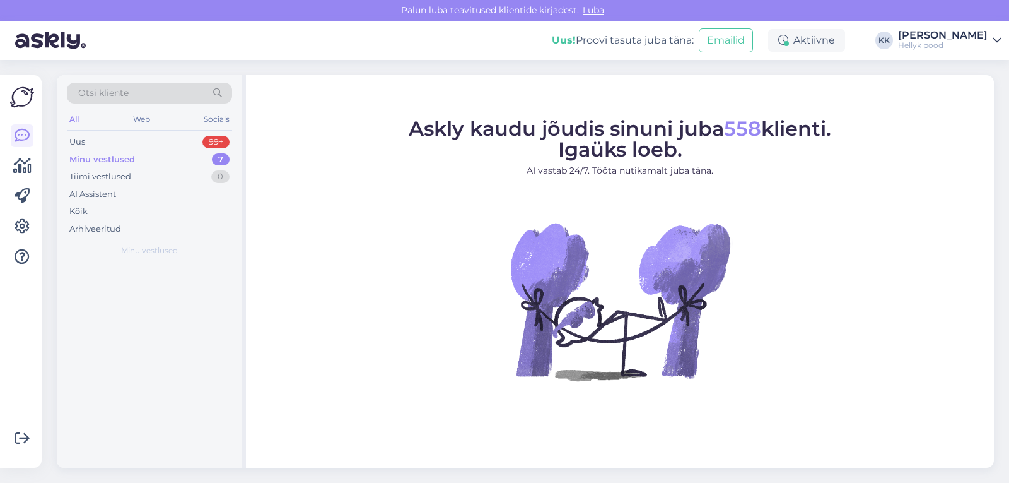
scroll to position [0, 0]
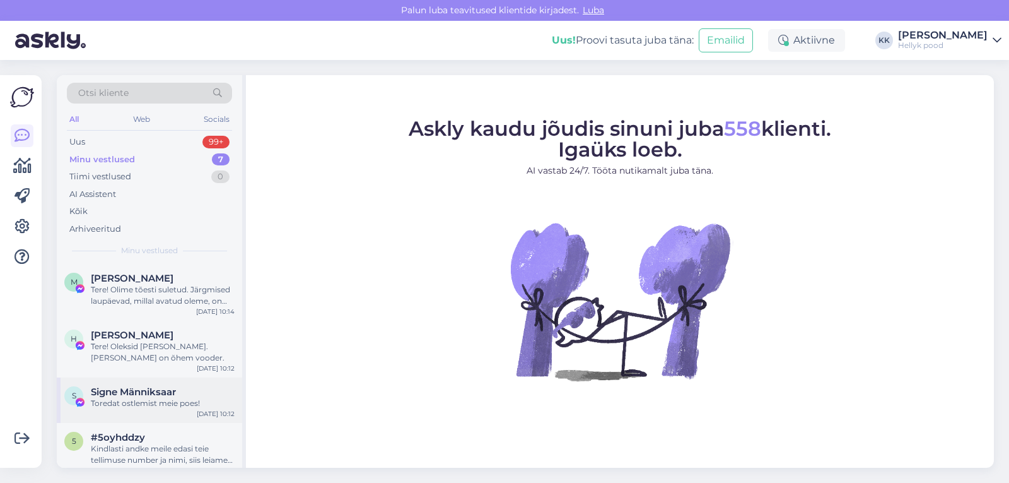
click at [122, 393] on span "Signe Männiksaar" at bounding box center [133, 391] width 85 height 11
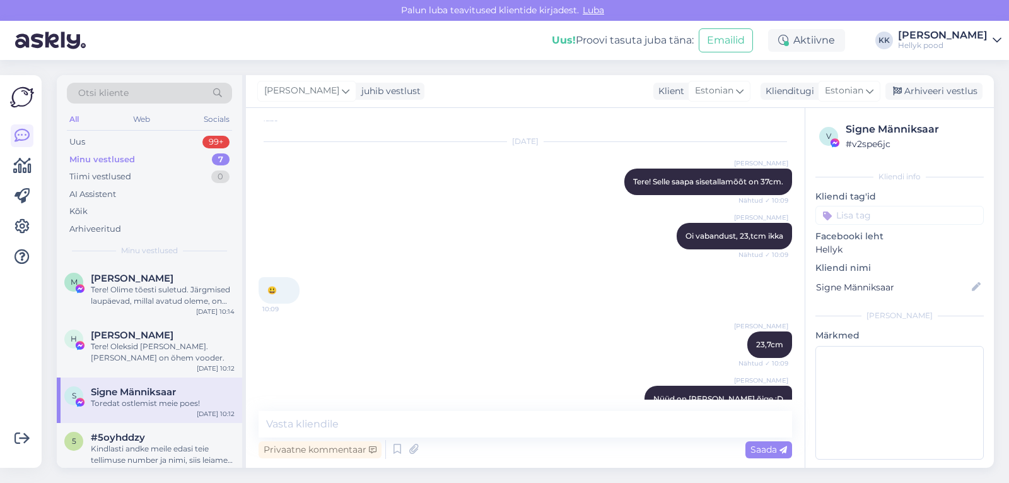
scroll to position [401, 0]
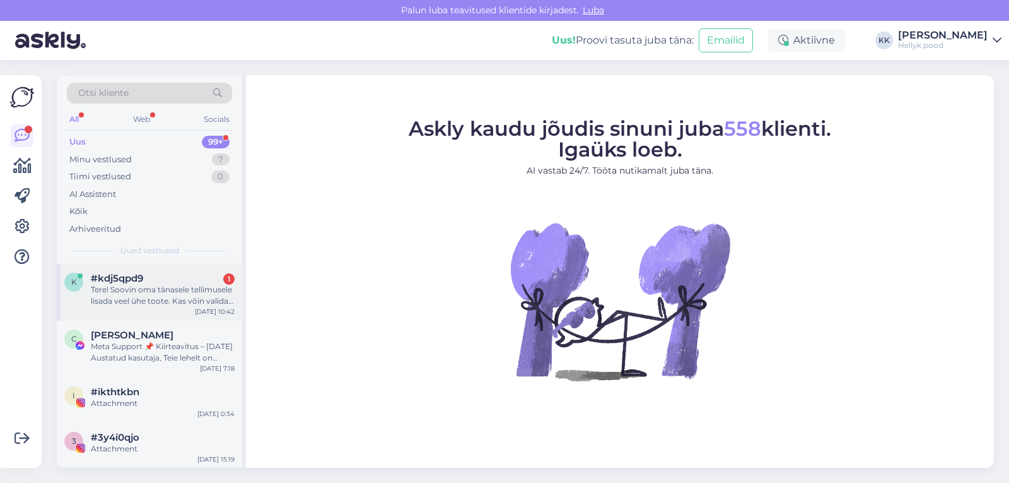
click at [146, 290] on div "Tere! Soovin oma tänasele tellimusele lisada veel ühe toote. Kas võin valida "T…" at bounding box center [163, 295] width 144 height 23
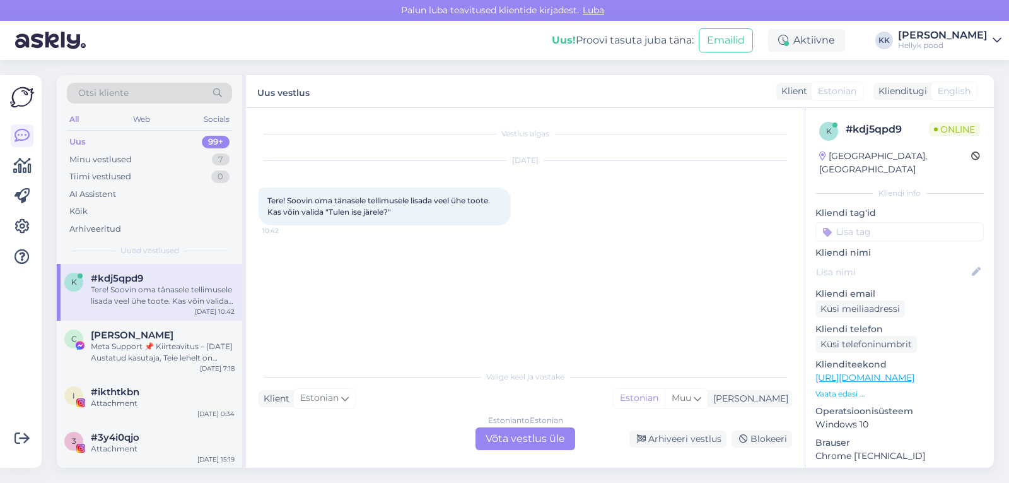
click at [519, 442] on div "Estonian to Estonian Võta vestlus üle" at bounding box center [526, 438] width 100 height 23
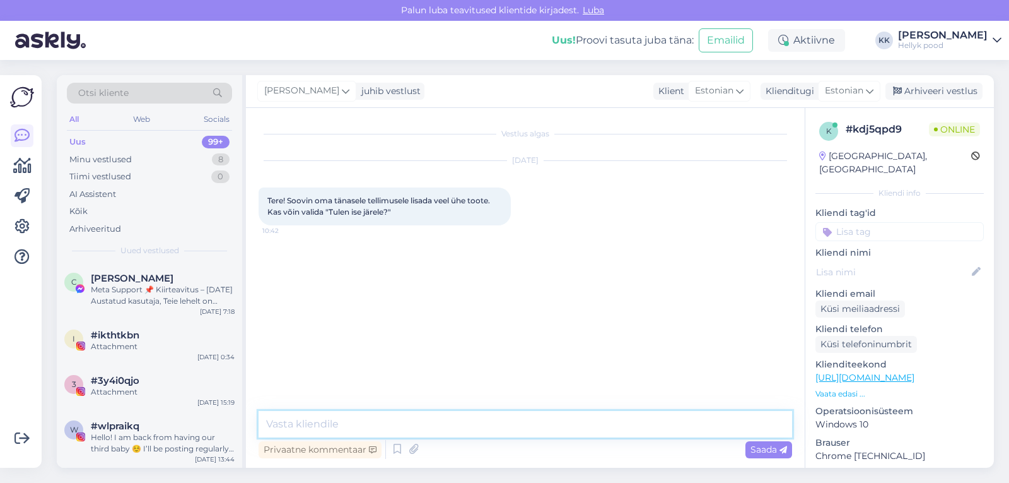
click at [351, 424] on textarea at bounding box center [526, 424] width 534 height 26
type textarea "Tere! jah, valige Tulen ise järgi"
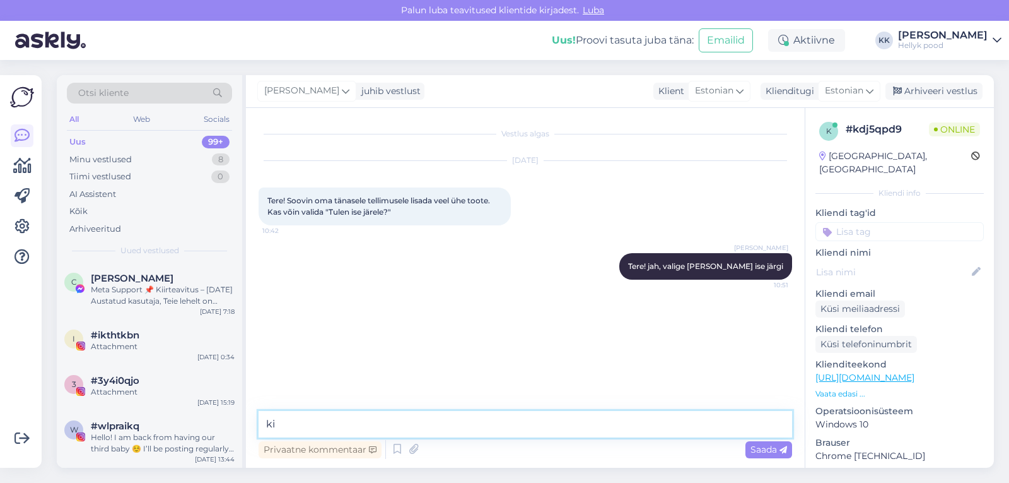
type textarea "k"
type textarea "Kindlasti andke meil eka [PERSON_NAME] tellimuse number ja nimi"
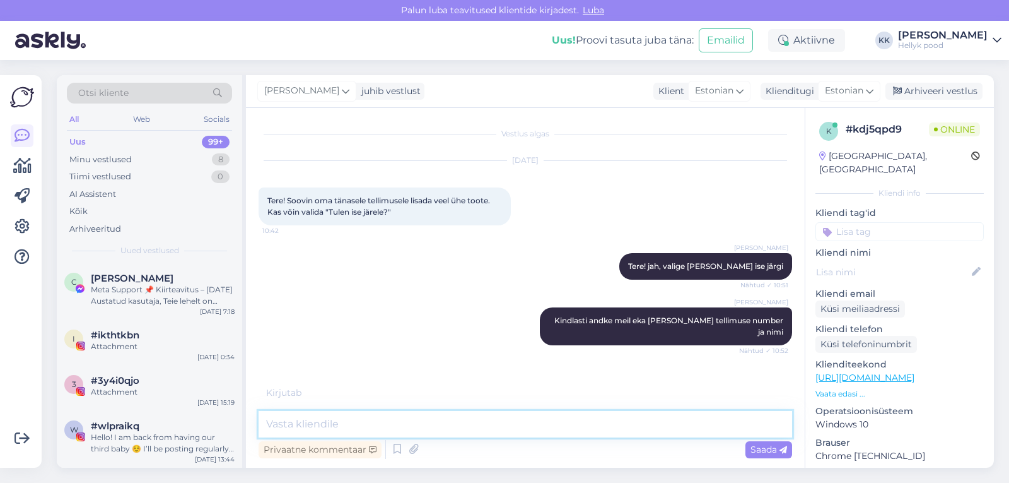
scroll to position [14, 0]
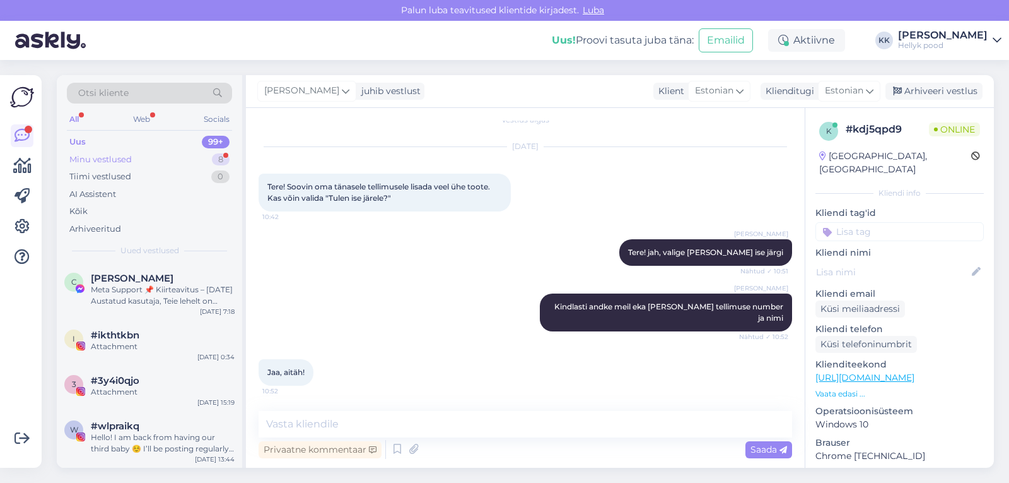
click at [95, 157] on div "Minu vestlused" at bounding box center [100, 159] width 62 height 13
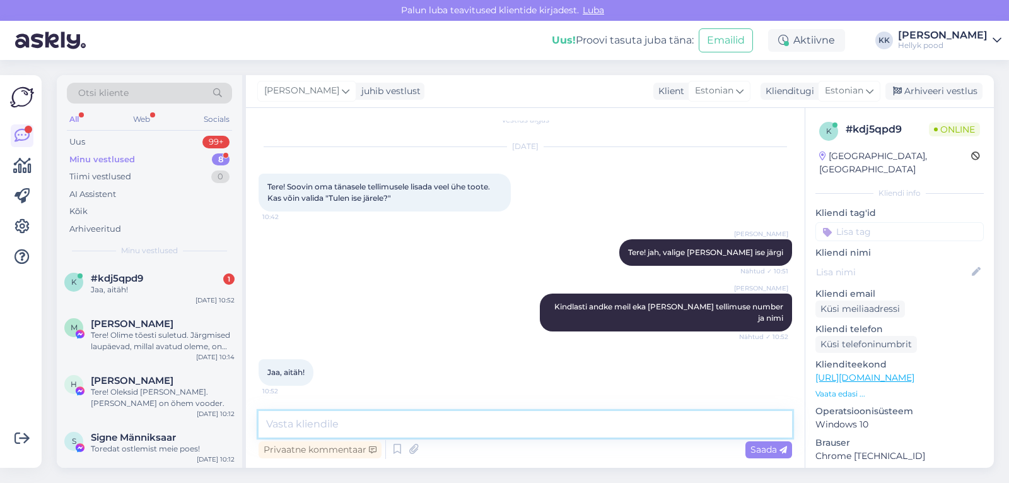
click at [296, 424] on textarea at bounding box center [526, 424] width 534 height 26
click at [136, 277] on span "#kdj5qpd9" at bounding box center [117, 278] width 52 height 11
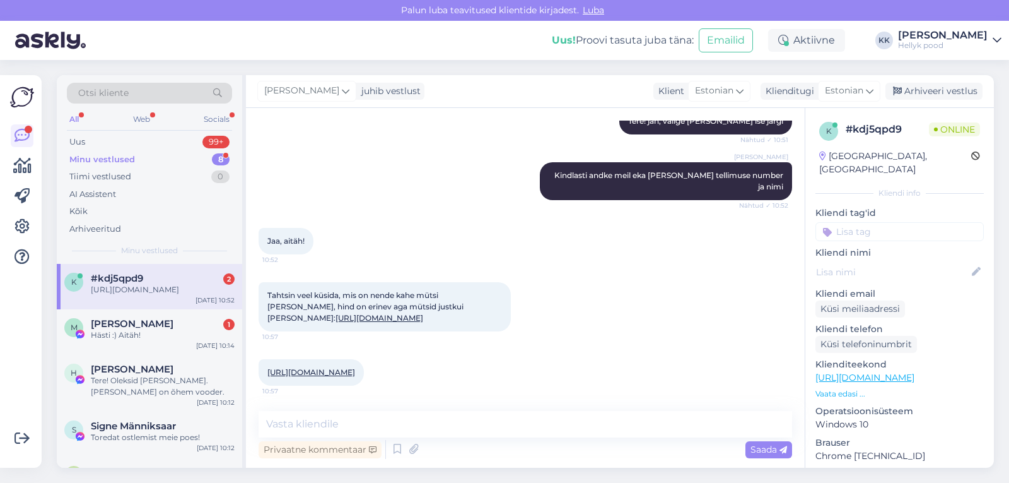
scroll to position [168, 0]
click at [381, 313] on link "https://hellyk.ee/toode/mikk-line-villafliisist-tuukrimuts-tarmac/?attribute_pa…" at bounding box center [380, 317] width 88 height 9
click at [355, 367] on link "https://hellyk.ee/toode/mikk-line-villafliisist-tuukrimuts-forest-night/?attrib…" at bounding box center [311, 371] width 88 height 9
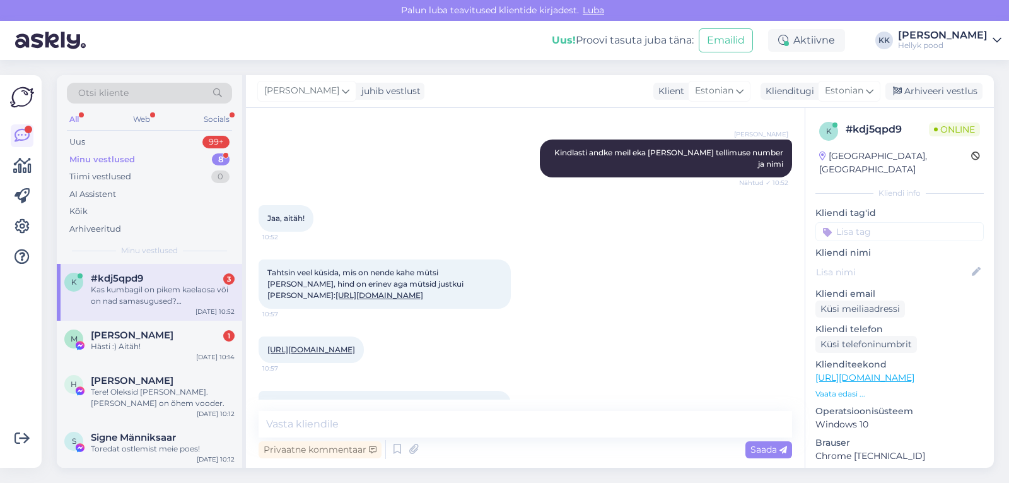
scroll to position [233, 0]
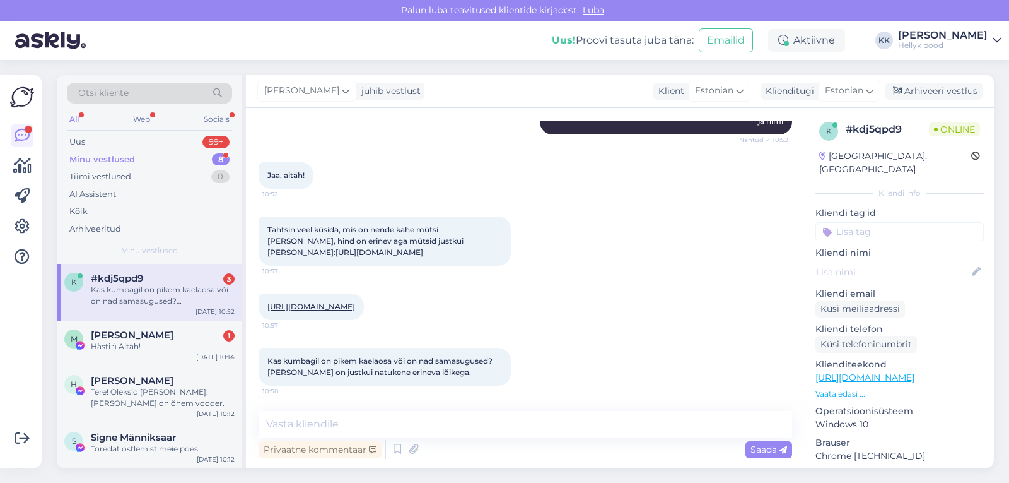
click at [363, 247] on link "https://hellyk.ee/toode/mikk-line-villafliisist-tuukrimuts-tarmac/?attribute_pa…" at bounding box center [380, 251] width 88 height 9
click at [355, 302] on link "https://hellyk.ee/toode/mikk-line-villafliisist-tuukrimuts-forest-night/?attrib…" at bounding box center [311, 306] width 88 height 9
click at [358, 419] on textarea at bounding box center [526, 424] width 534 height 26
click at [142, 338] on span "[PERSON_NAME]" at bounding box center [132, 334] width 83 height 11
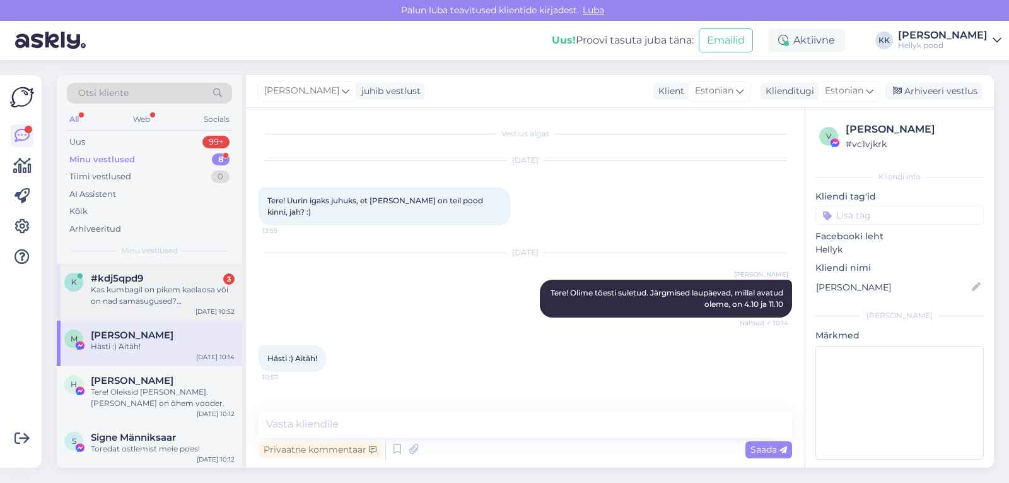
click at [126, 288] on div "Kas kumbagil on pikem kaelaosa või on nad samasugused? Pildil on justkui natuke…" at bounding box center [163, 295] width 144 height 23
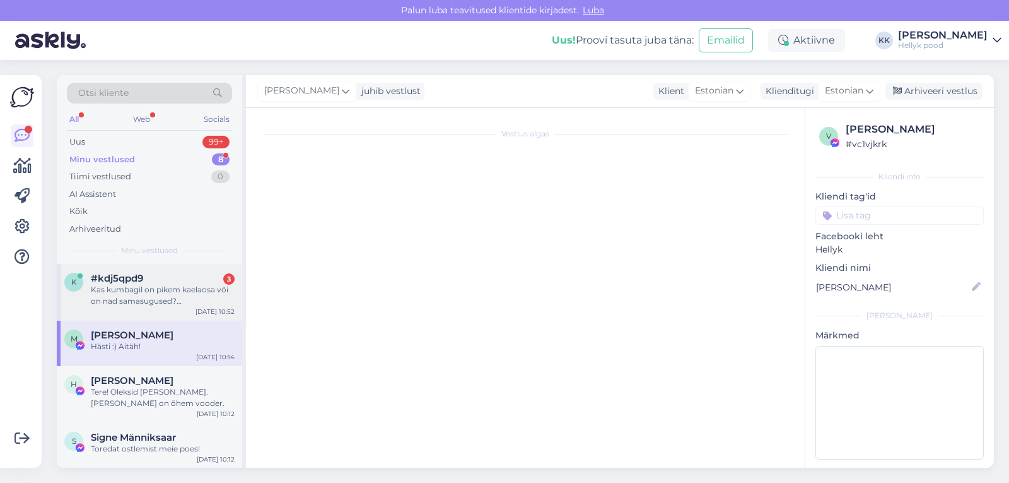
scroll to position [233, 0]
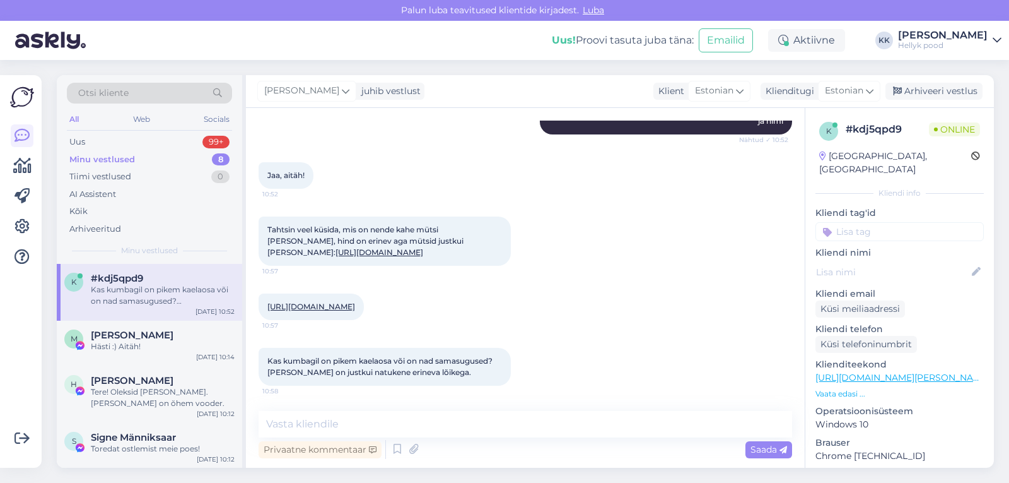
click at [349, 247] on link "https://hellyk.ee/toode/mikk-line-villafliisist-tuukrimuts-tarmac/?attribute_pa…" at bounding box center [380, 251] width 88 height 9
click at [355, 302] on link "https://hellyk.ee/toode/mikk-line-villafliisist-tuukrimuts-forest-night/?attrib…" at bounding box center [311, 306] width 88 height 9
click at [353, 427] on textarea at bounding box center [526, 424] width 534 height 26
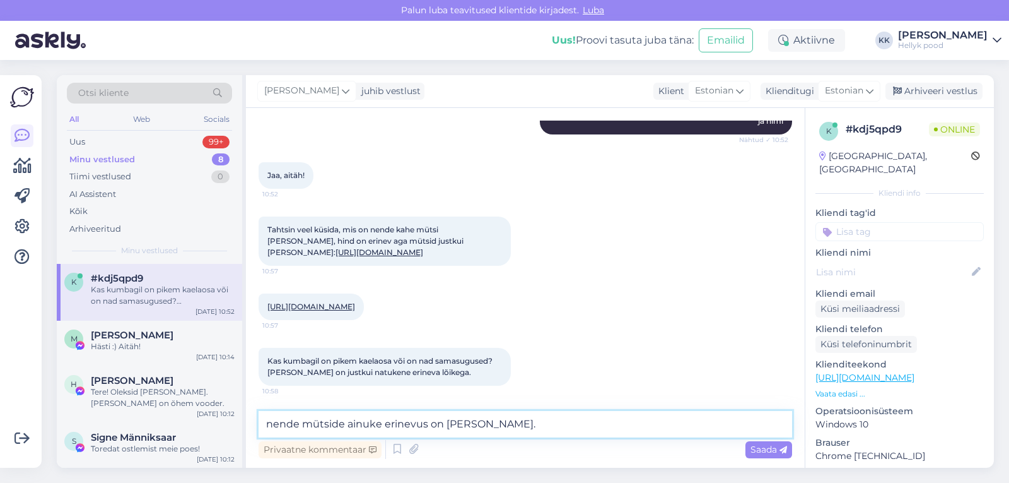
click at [272, 424] on textarea "nende mütside ainuke erinevus on tooni vahe." at bounding box center [526, 424] width 534 height 26
click at [532, 426] on textarea "Nende mütside ainuke erinevus on tooni vahe." at bounding box center [526, 424] width 534 height 26
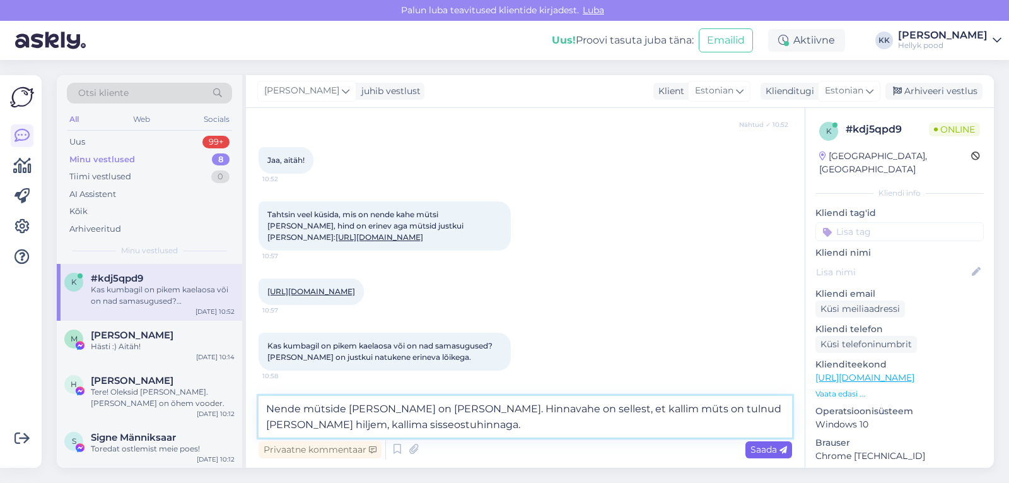
type textarea "Nende mütside ainuke erinevus on tooni vahe. Hinnavahe on sellest, et kallim mü…"
click at [756, 451] on span "Saada" at bounding box center [769, 448] width 37 height 11
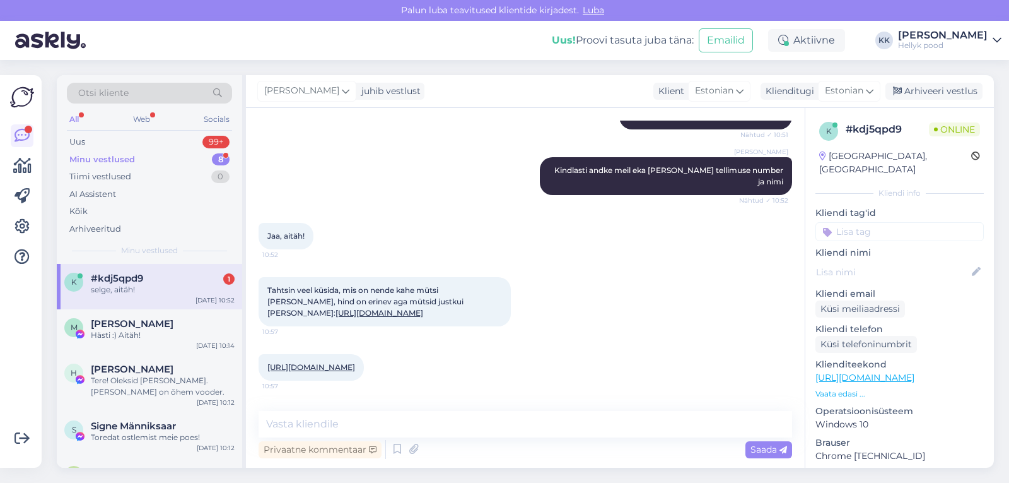
scroll to position [365, 0]
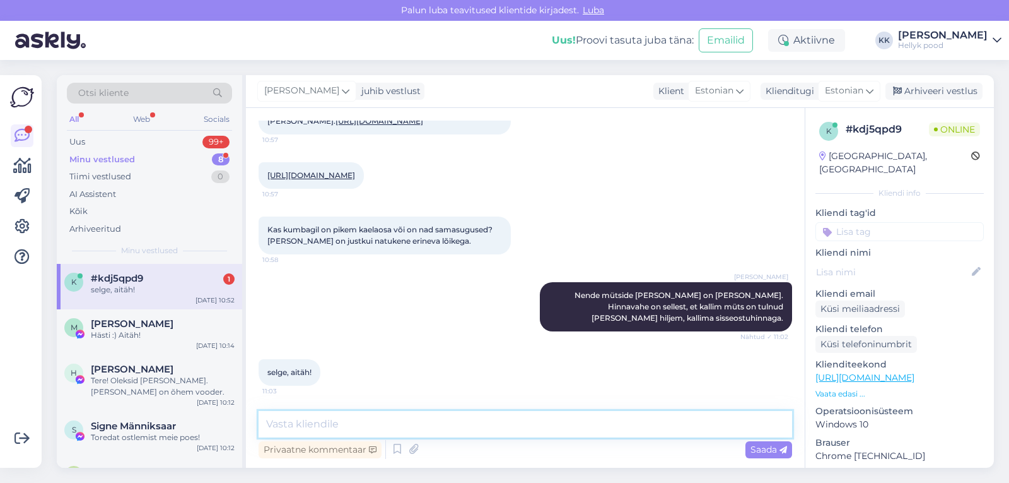
click at [334, 426] on textarea at bounding box center [526, 424] width 534 height 26
click at [127, 320] on span "Marika Kundla" at bounding box center [132, 323] width 83 height 11
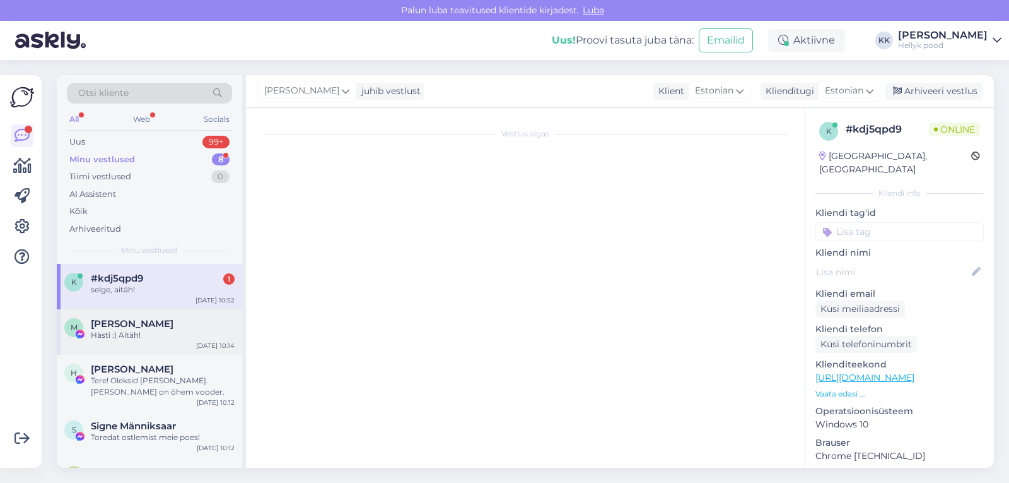
scroll to position [0, 0]
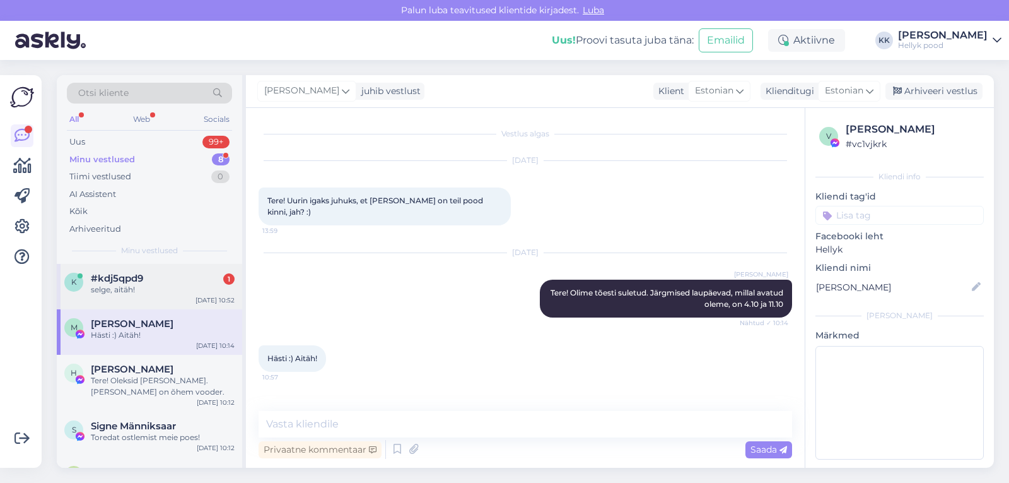
click at [126, 288] on div "selge, aitäh!" at bounding box center [163, 289] width 144 height 11
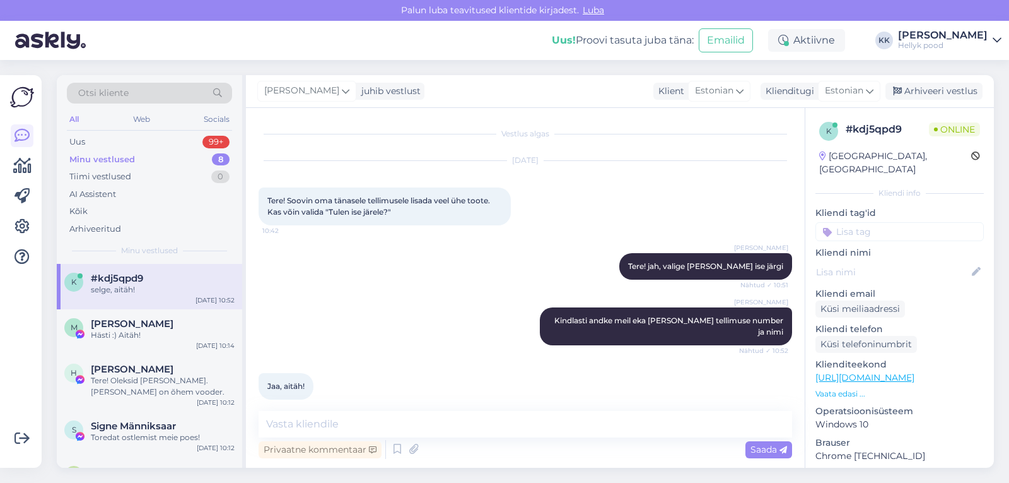
scroll to position [238, 0]
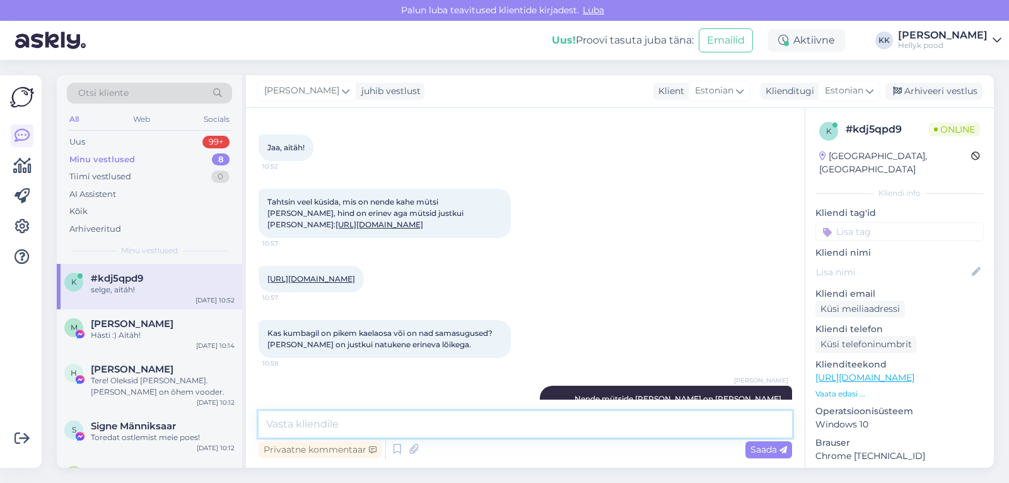
click at [344, 424] on textarea at bounding box center [526, 424] width 534 height 26
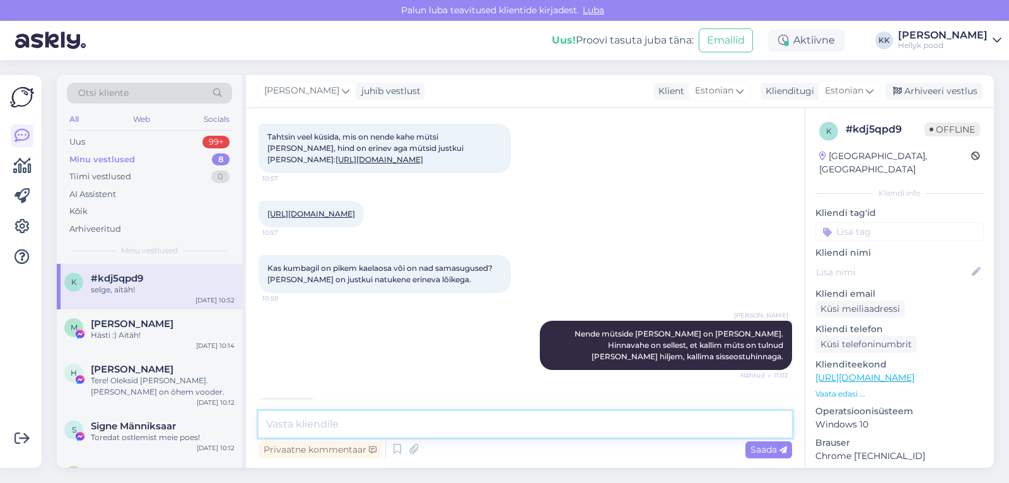
scroll to position [365, 0]
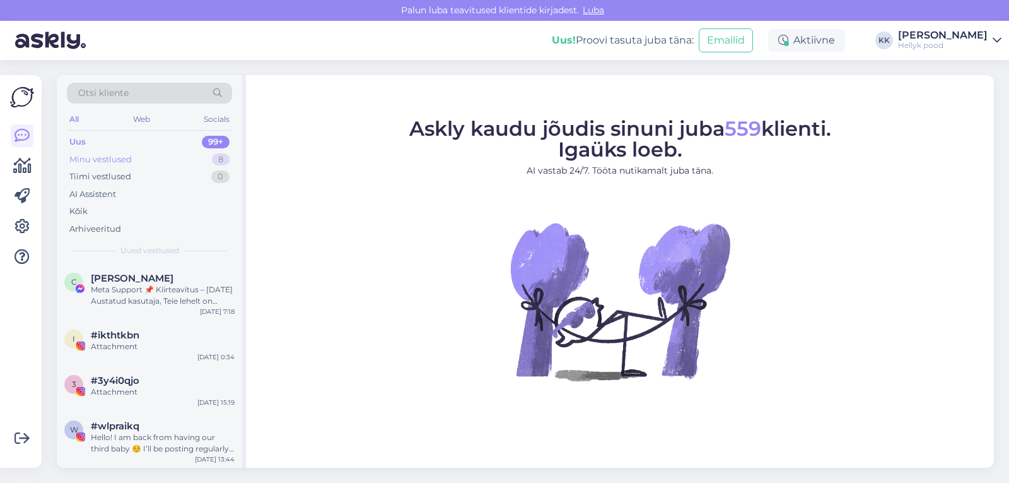
click at [116, 155] on div "Minu vestlused" at bounding box center [100, 159] width 62 height 13
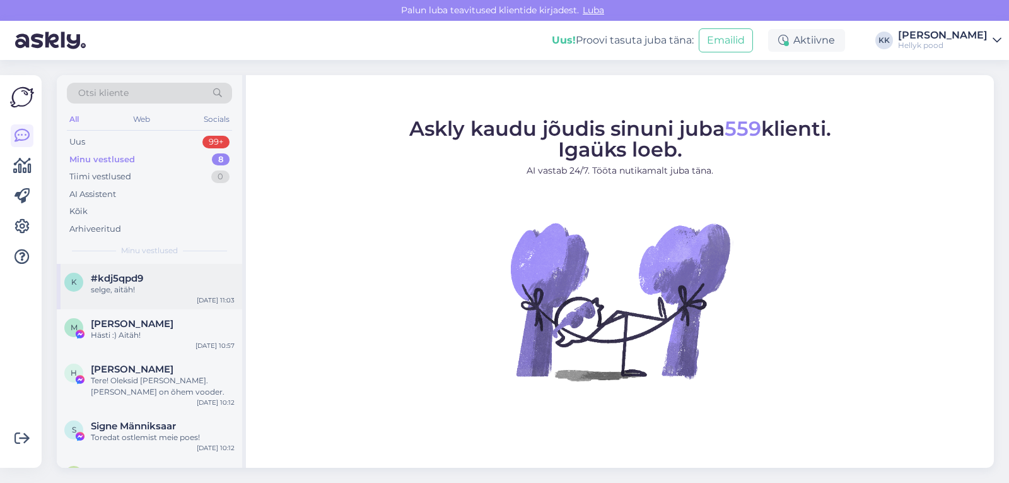
click at [121, 285] on div "selge, aitäh!" at bounding box center [163, 289] width 144 height 11
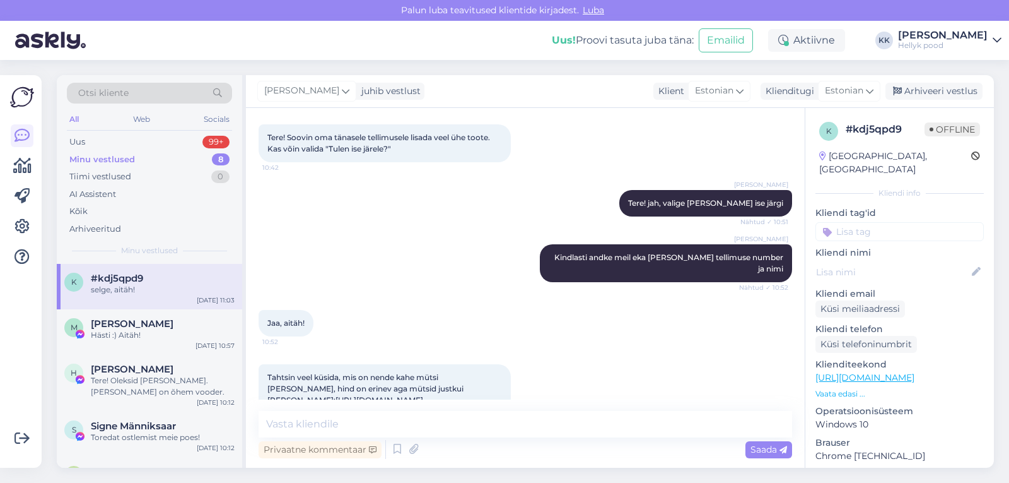
scroll to position [365, 0]
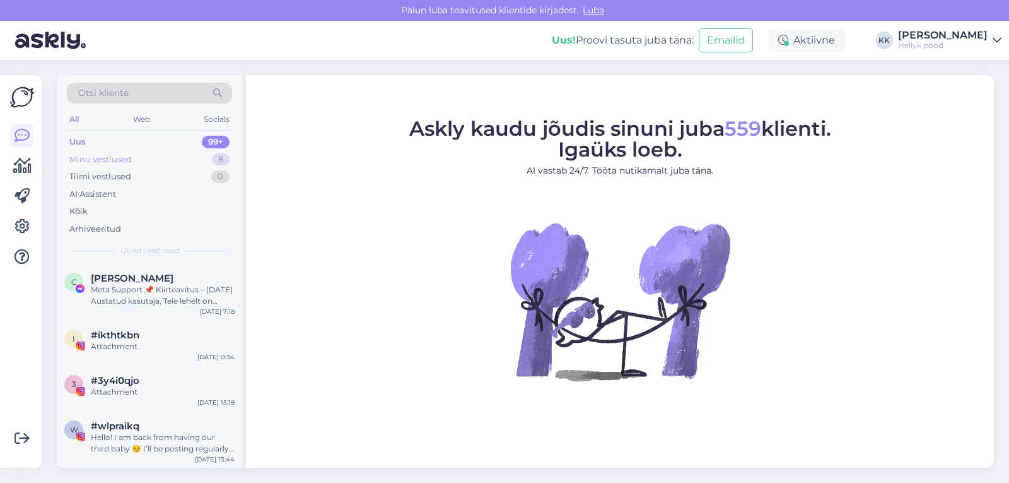
click at [93, 158] on div "Minu vestlused" at bounding box center [100, 159] width 62 height 13
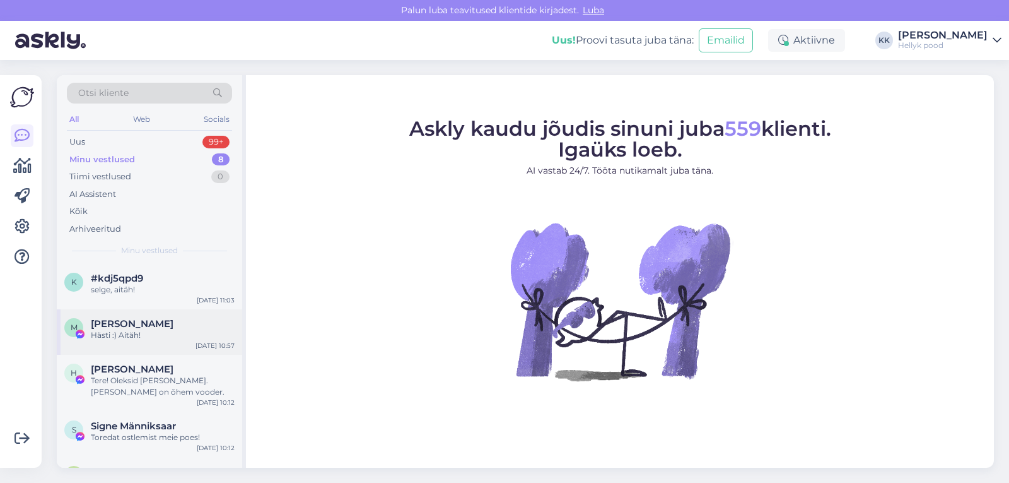
click at [127, 323] on span "[PERSON_NAME]" at bounding box center [132, 323] width 83 height 11
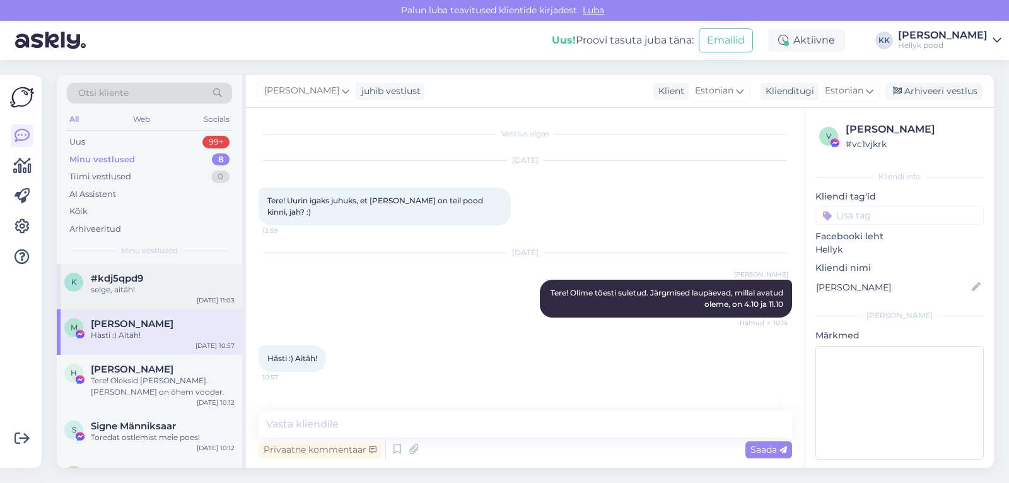
click at [120, 283] on span "#kdj5qpd9" at bounding box center [117, 278] width 52 height 11
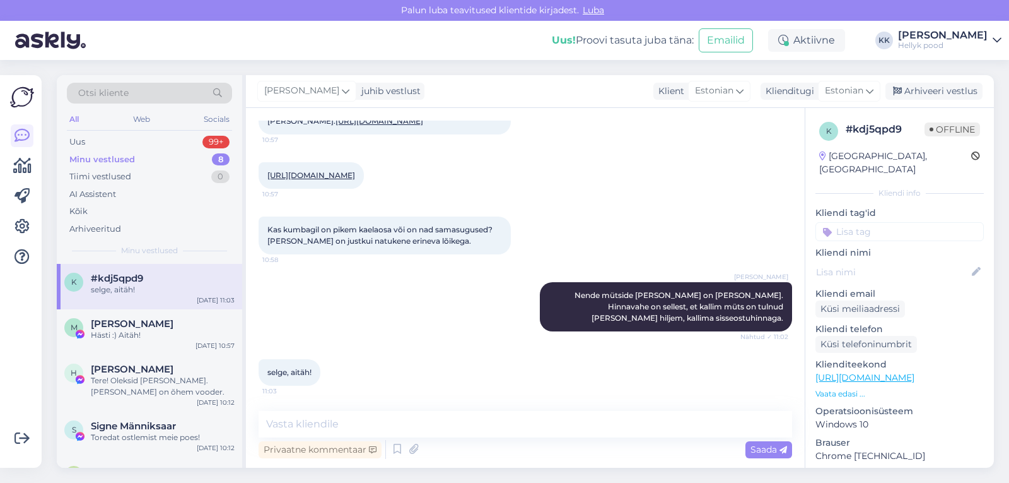
scroll to position [365, 0]
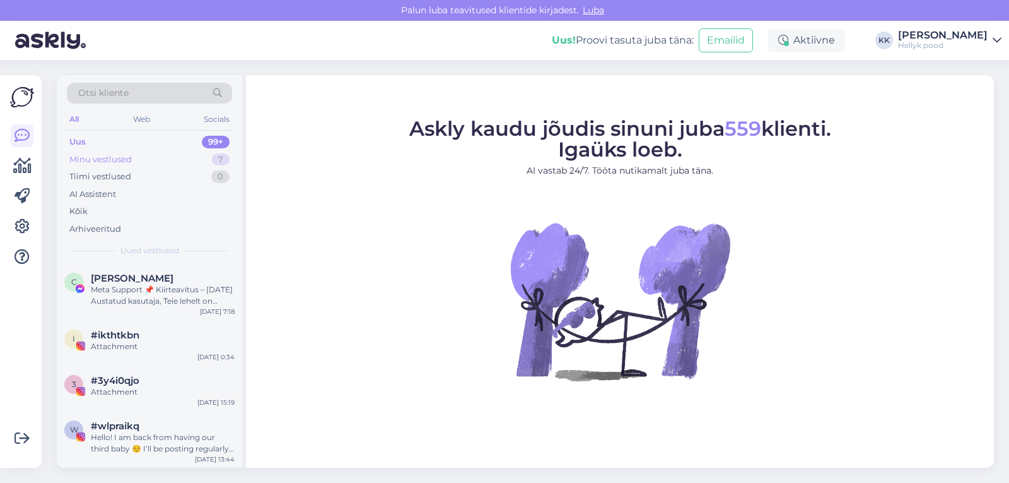
click at [97, 156] on div "Minu vestlused" at bounding box center [100, 159] width 62 height 13
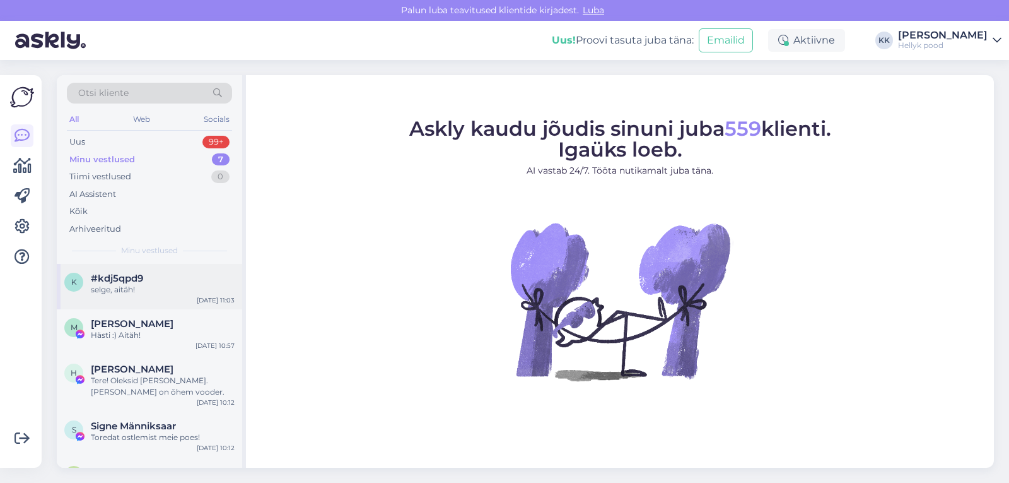
click at [120, 281] on span "#kdj5qpd9" at bounding box center [117, 278] width 52 height 11
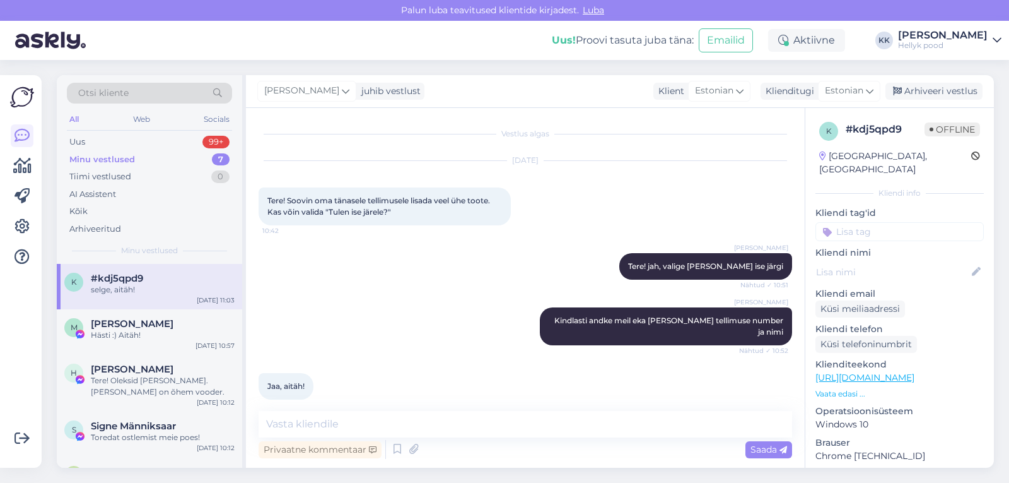
scroll to position [365, 0]
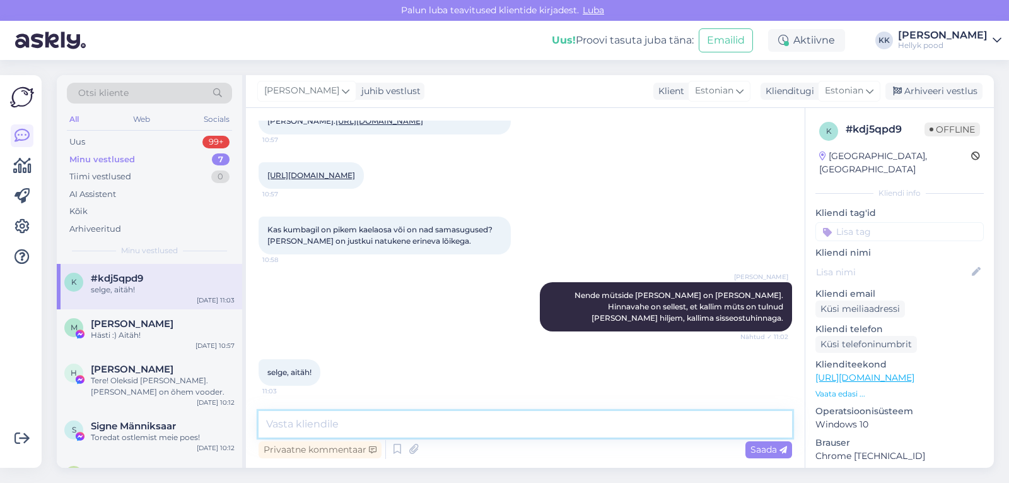
click at [313, 423] on textarea at bounding box center [526, 424] width 534 height 26
